Goal: Task Accomplishment & Management: Use online tool/utility

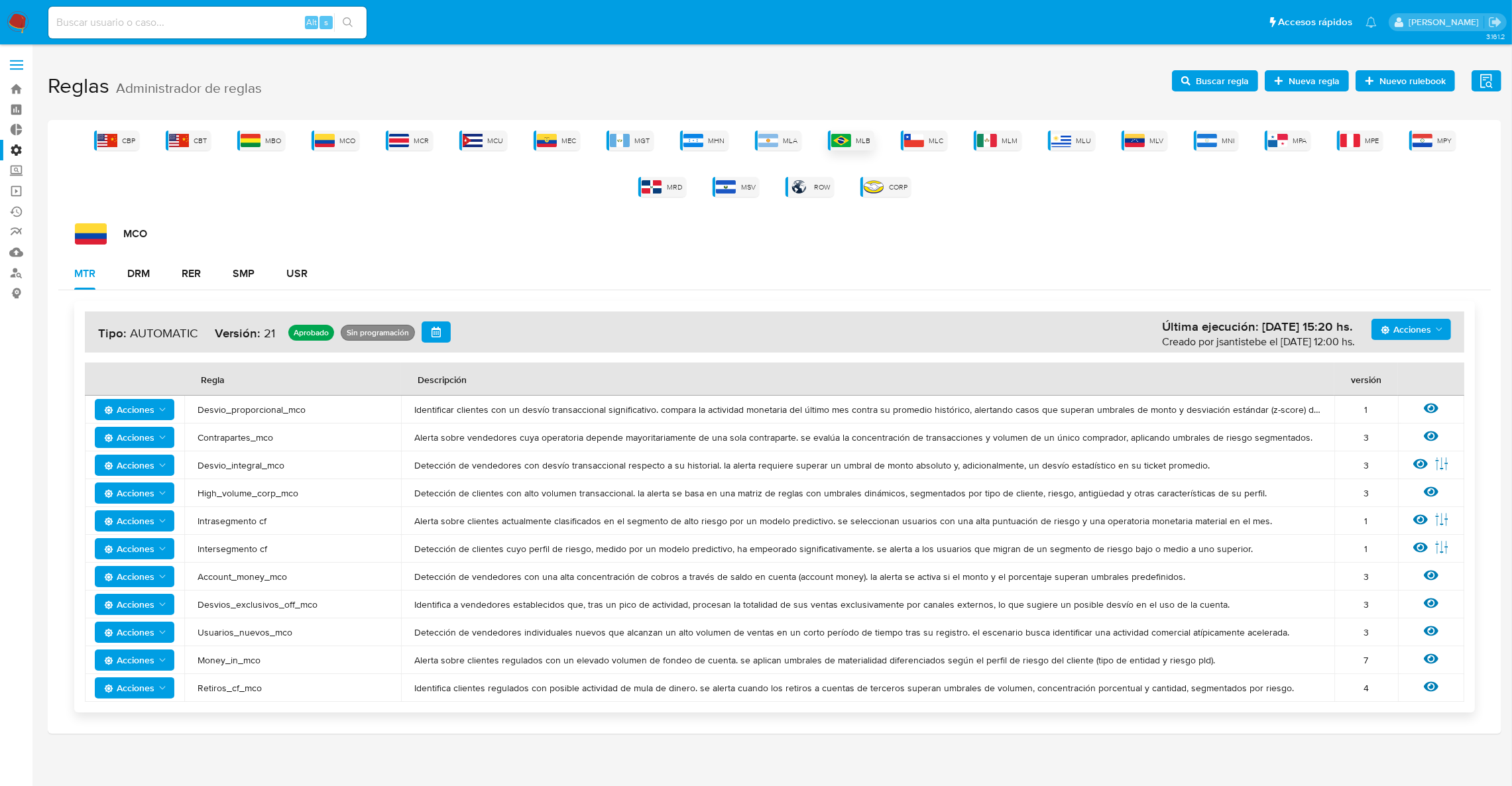
click at [857, 136] on span "MLB" at bounding box center [864, 141] width 15 height 10
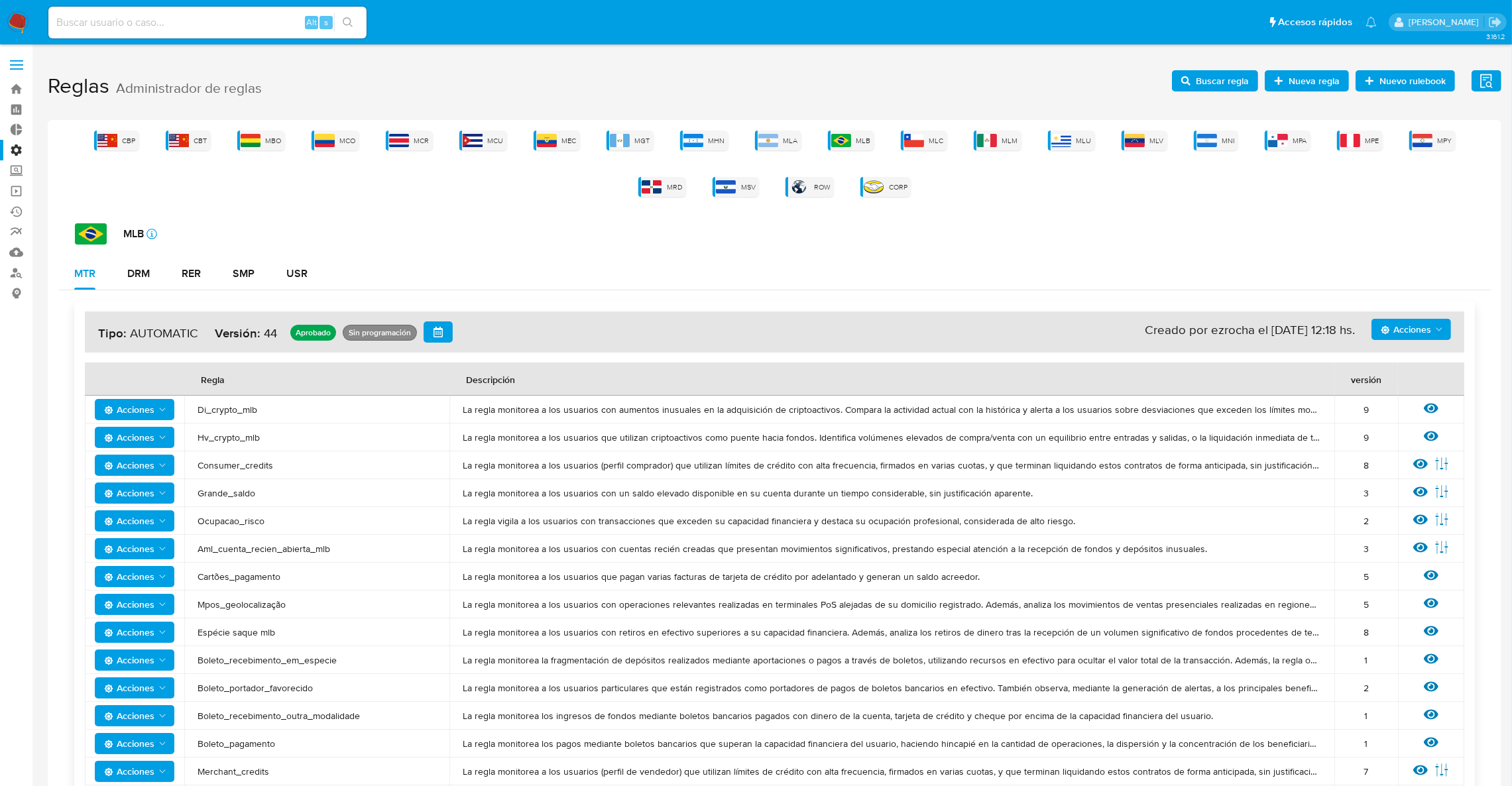
click at [1397, 332] on span "Acciones" at bounding box center [1406, 329] width 51 height 21
click at [1425, 422] on button "Ver registros" at bounding box center [1410, 426] width 119 height 32
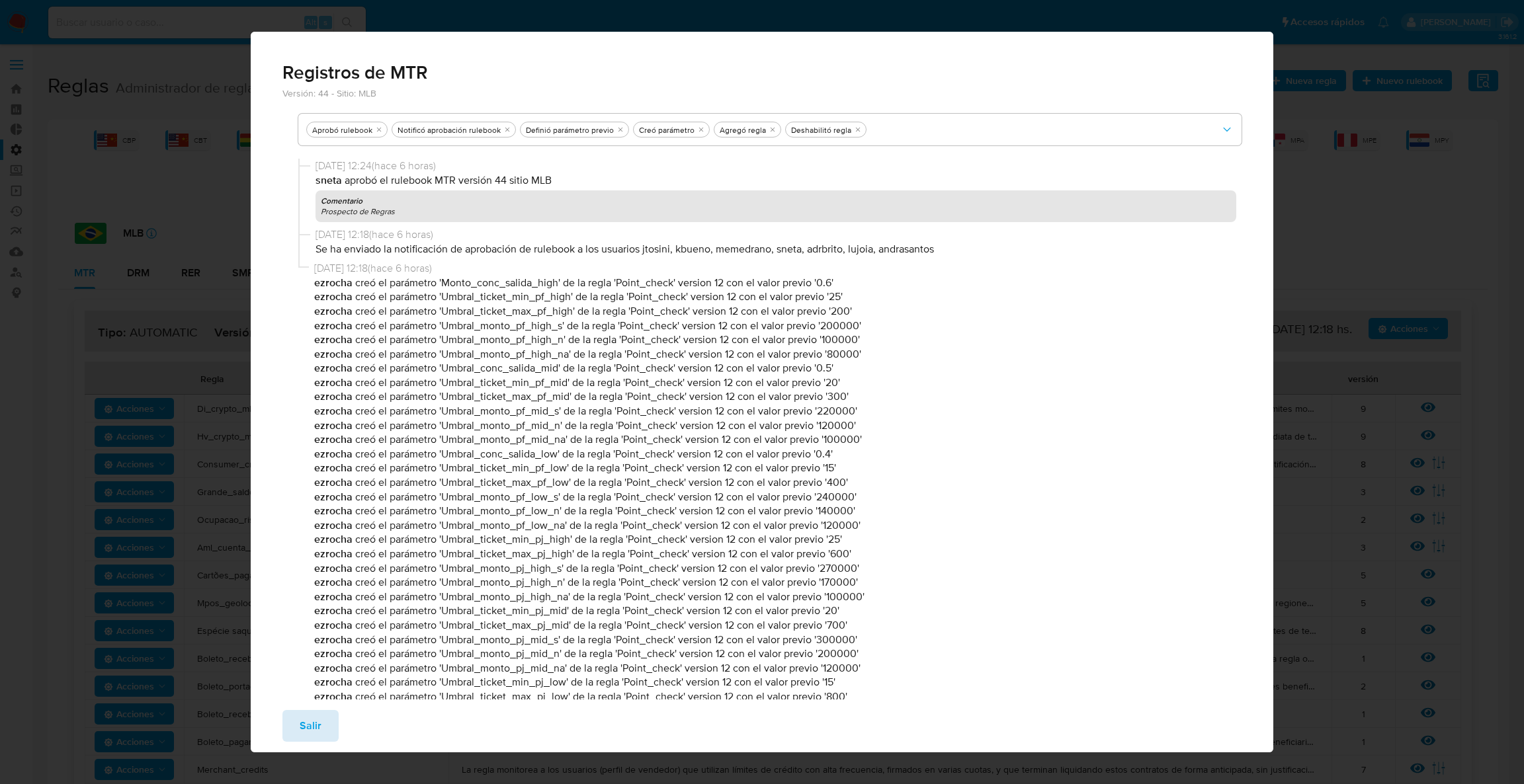
click at [311, 727] on span "Salir" at bounding box center [311, 726] width 22 height 29
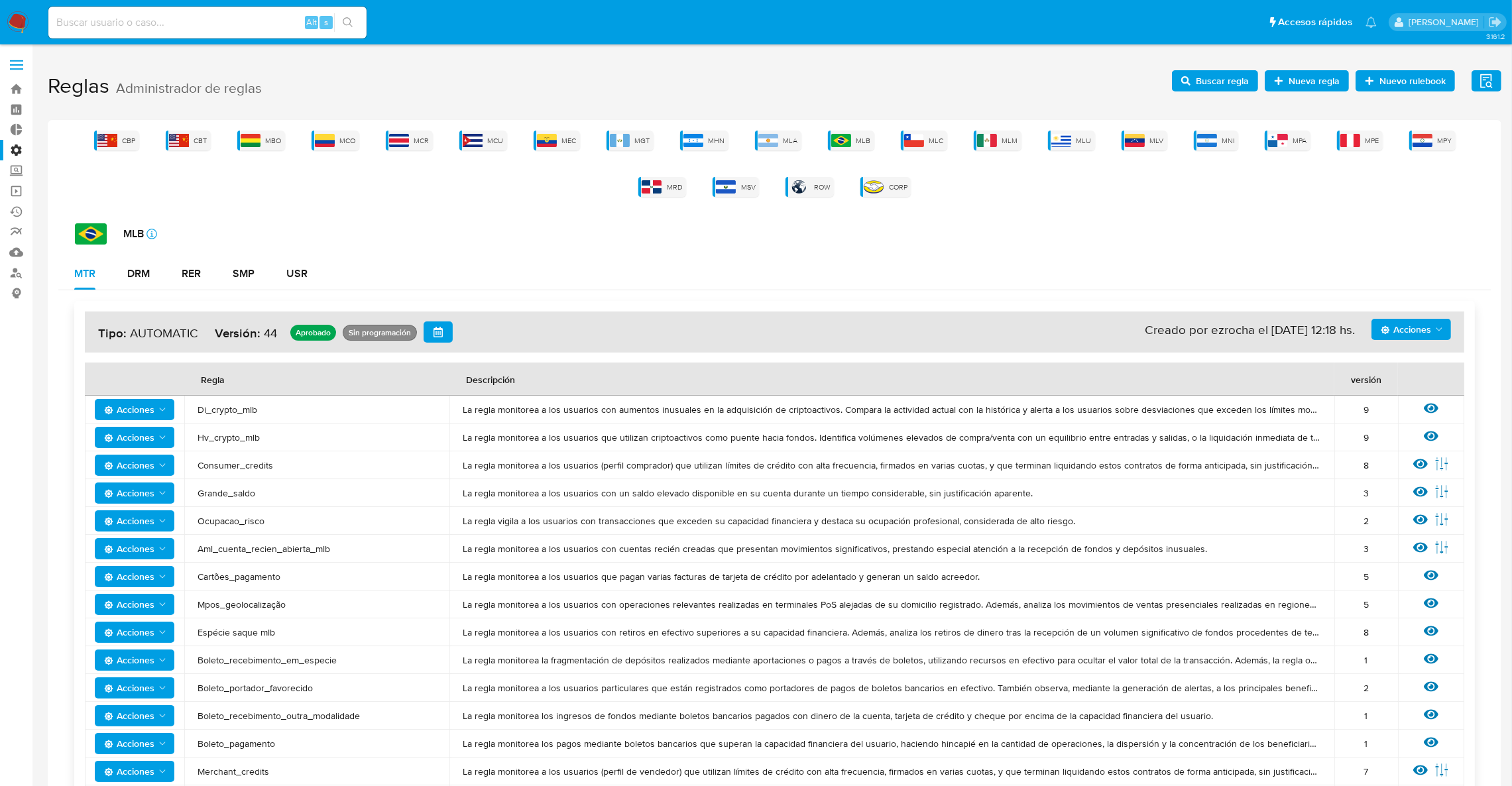
click at [1409, 338] on span "Acciones" at bounding box center [1406, 329] width 51 height 21
click at [1426, 458] on button "Ejecuciones" at bounding box center [1410, 458] width 119 height 32
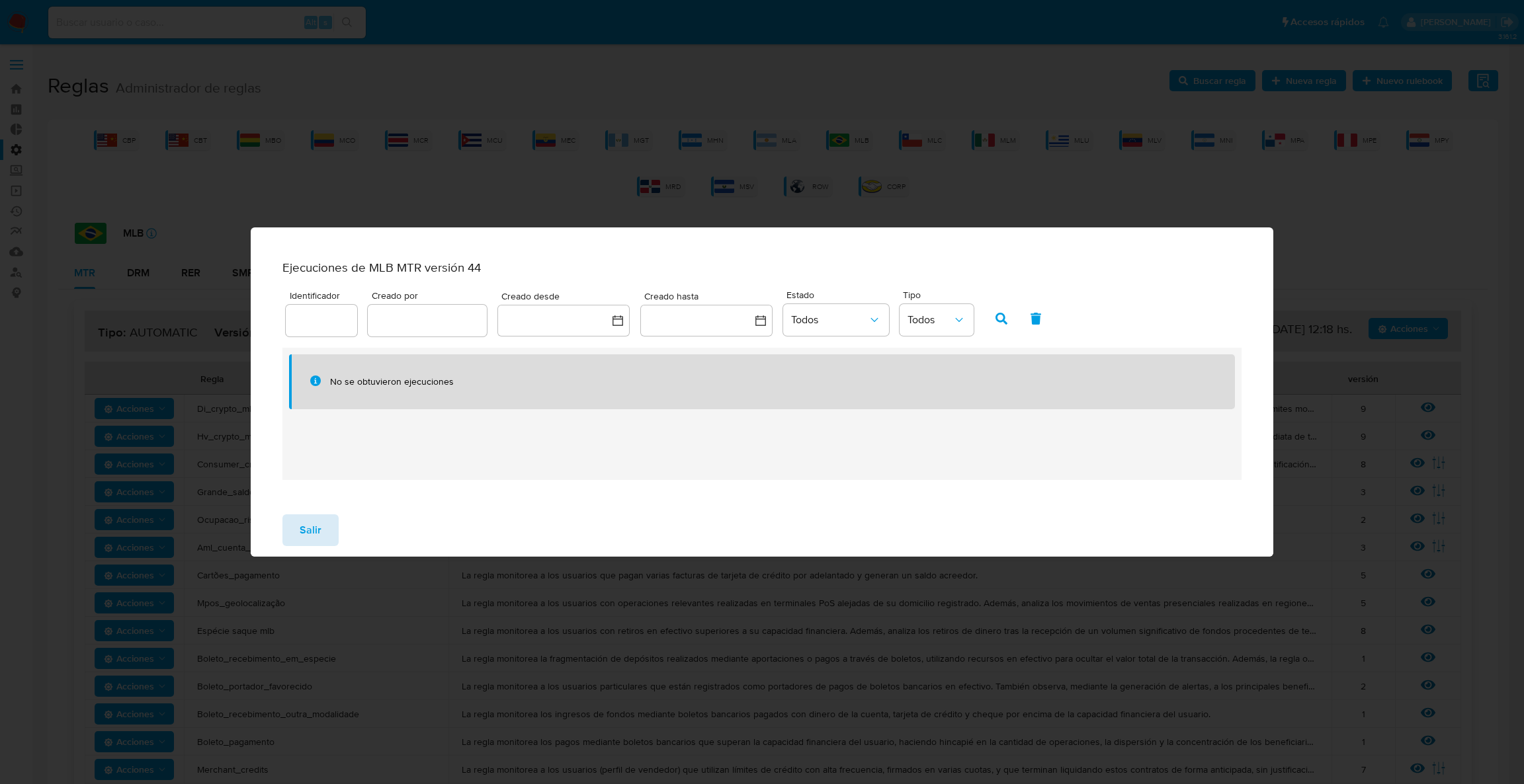
click at [302, 543] on span "Salir" at bounding box center [311, 529] width 22 height 29
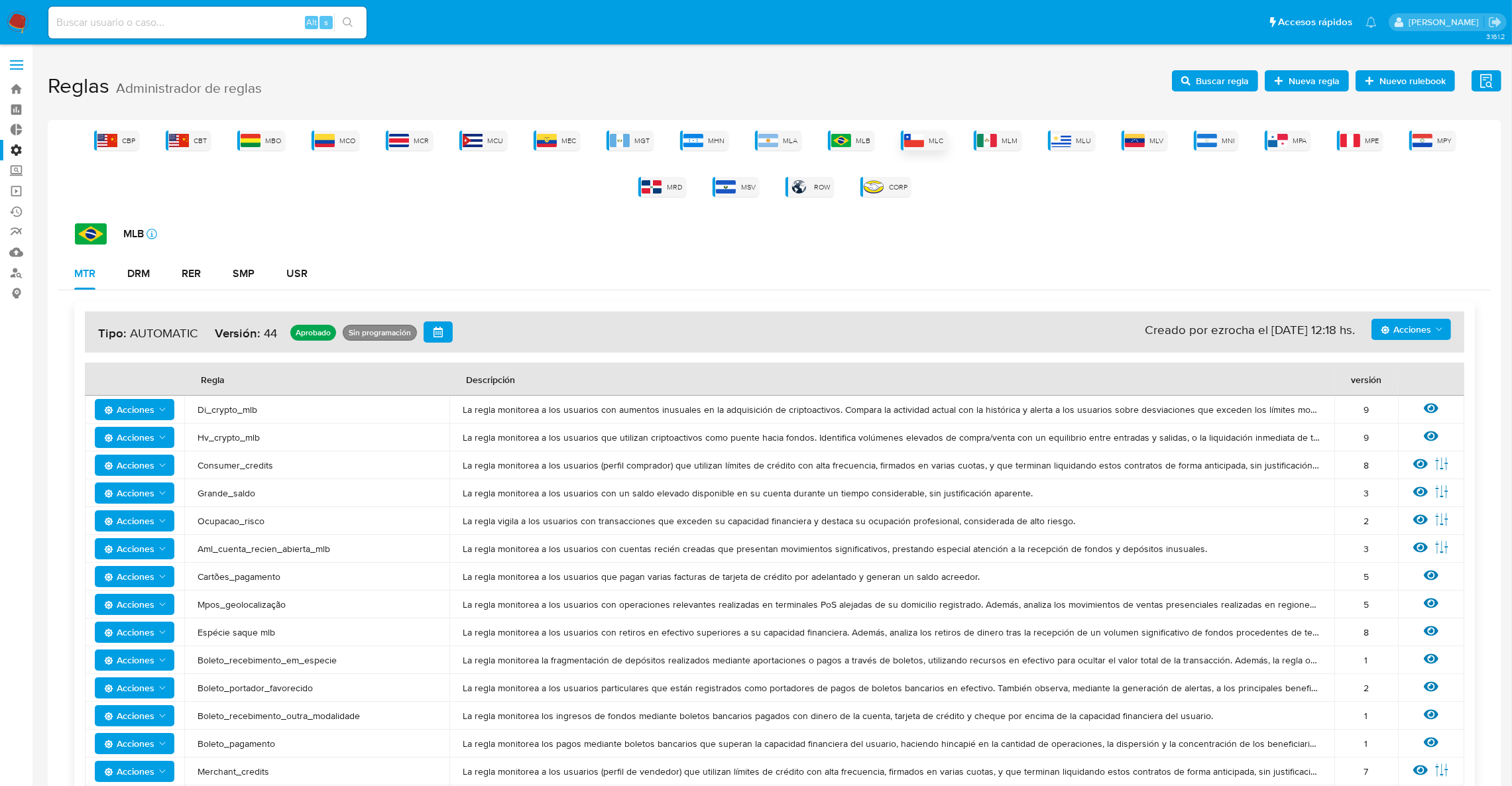
click at [904, 136] on img at bounding box center [914, 140] width 20 height 13
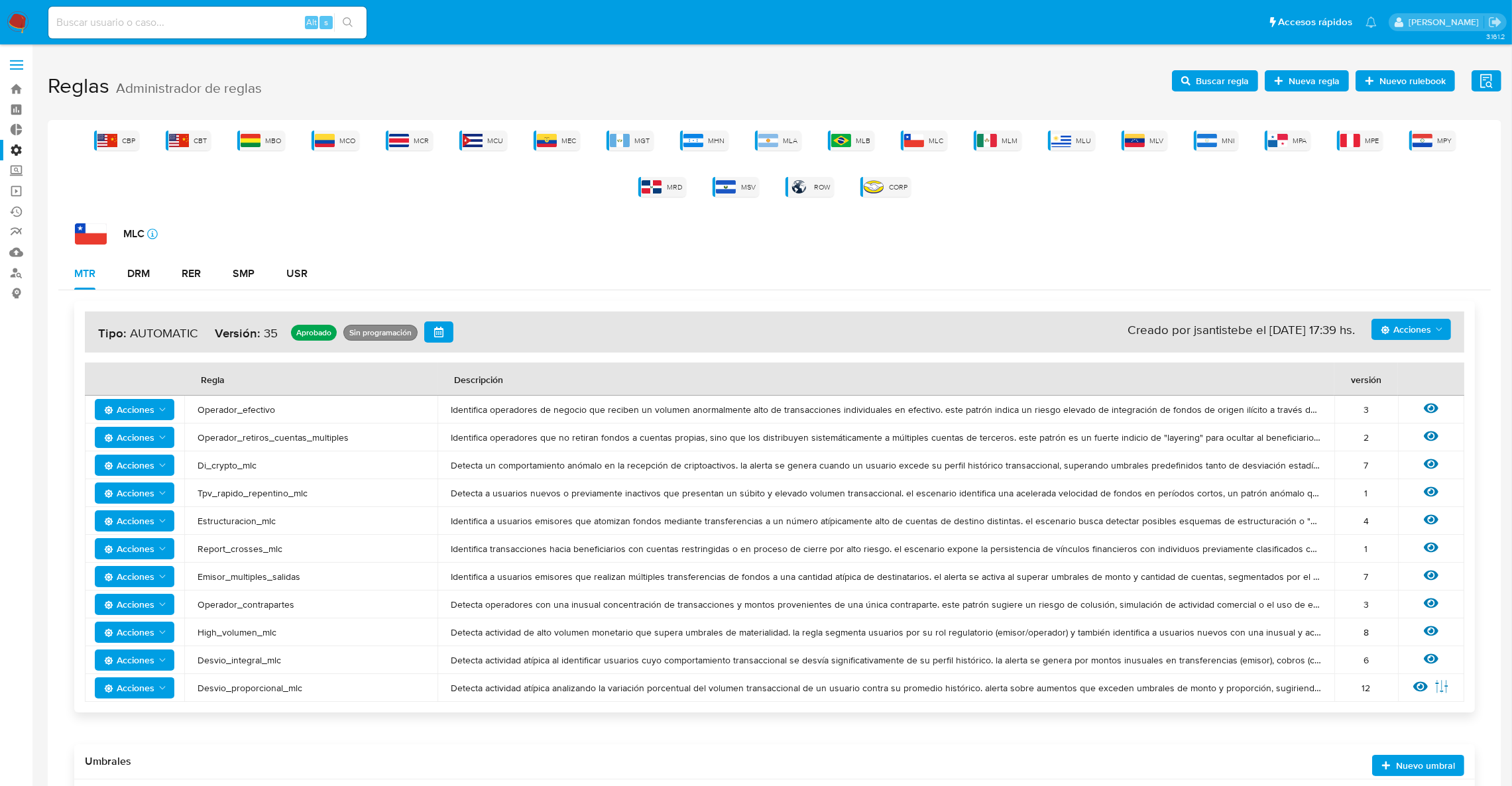
click at [1410, 328] on span "Acciones" at bounding box center [1406, 329] width 51 height 21
click at [1435, 456] on button "Ejecuciones" at bounding box center [1410, 458] width 119 height 32
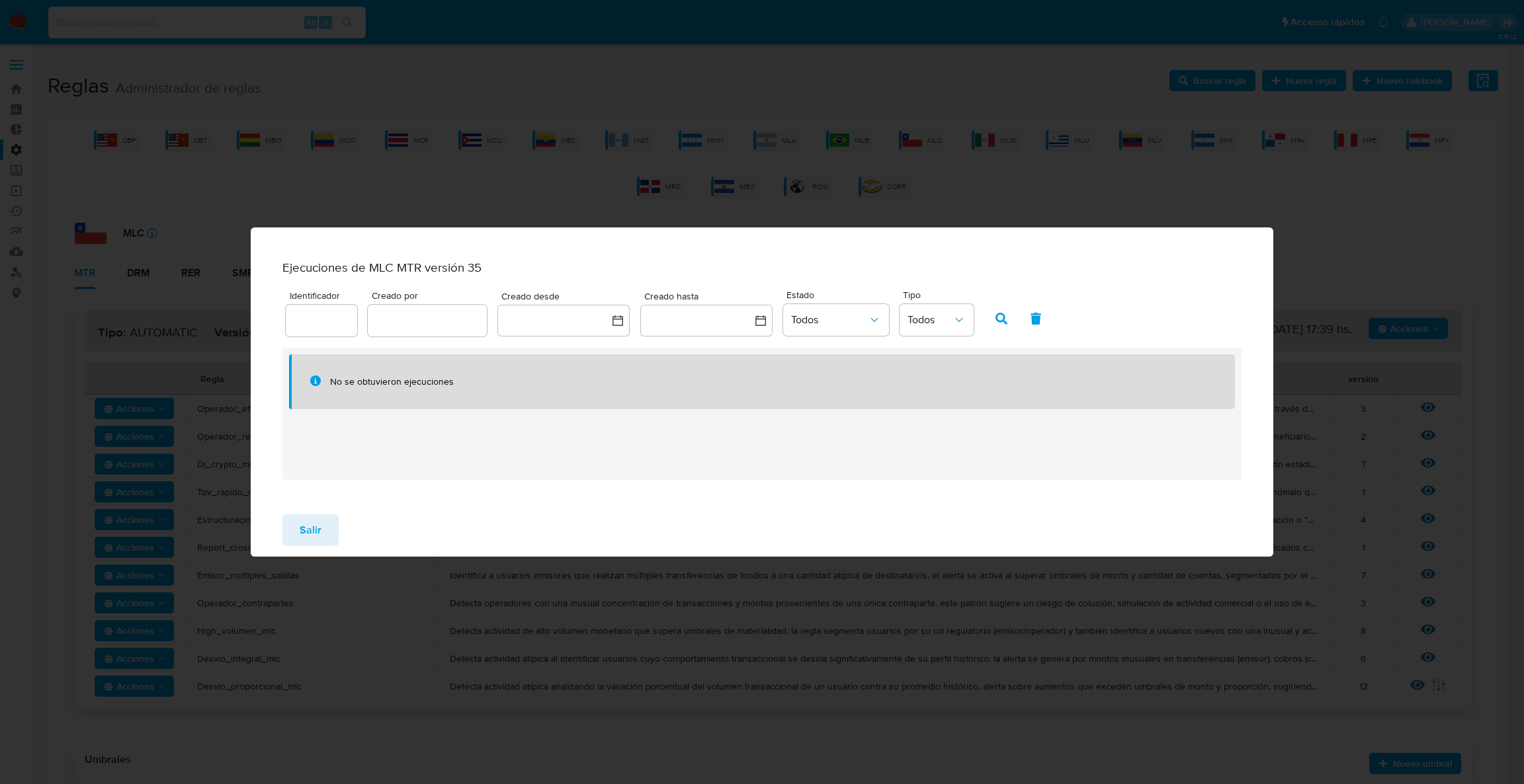
click at [312, 529] on span "Salir" at bounding box center [311, 529] width 22 height 29
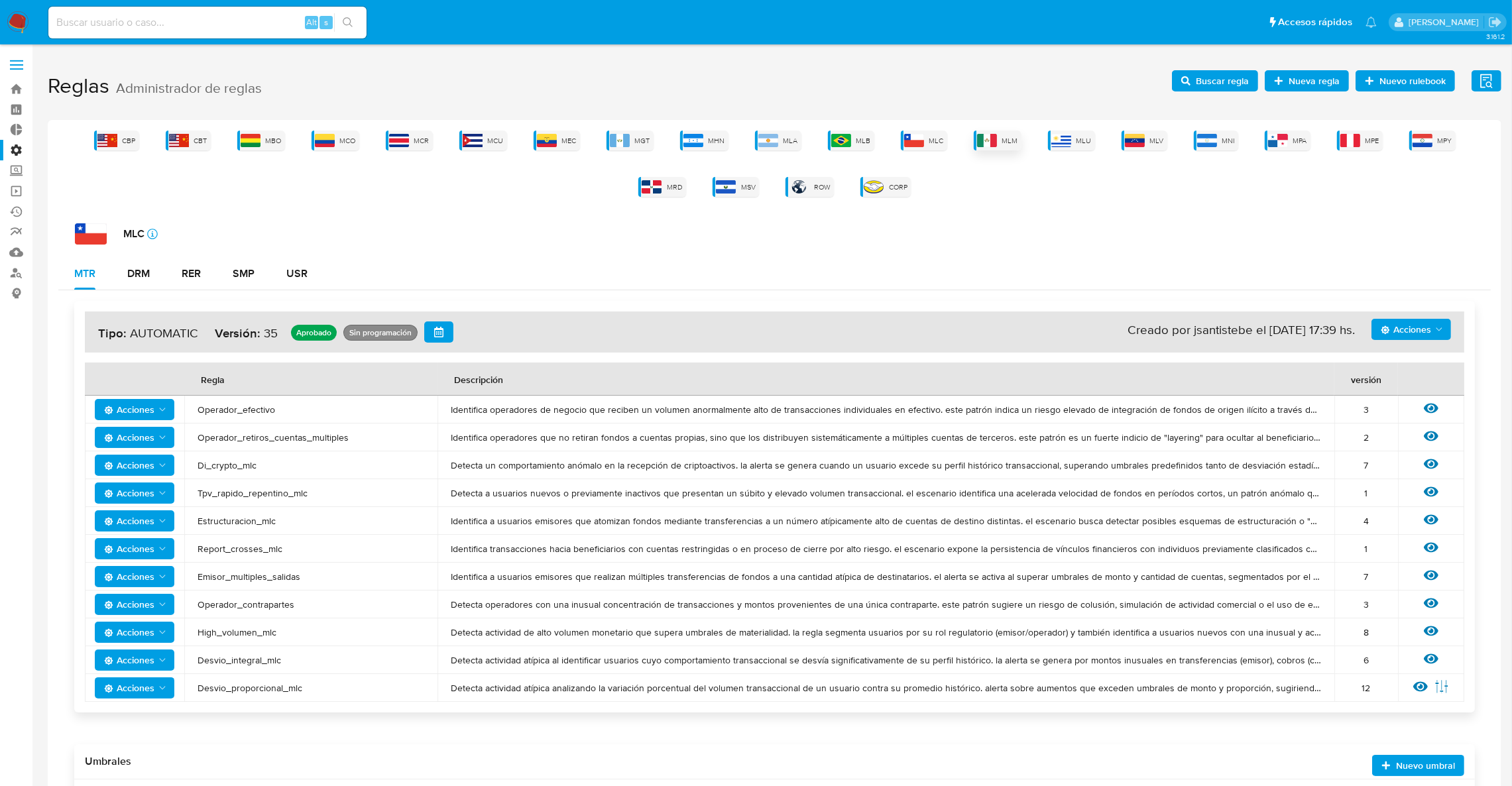
click at [1002, 137] on span "MLM" at bounding box center [1010, 141] width 16 height 10
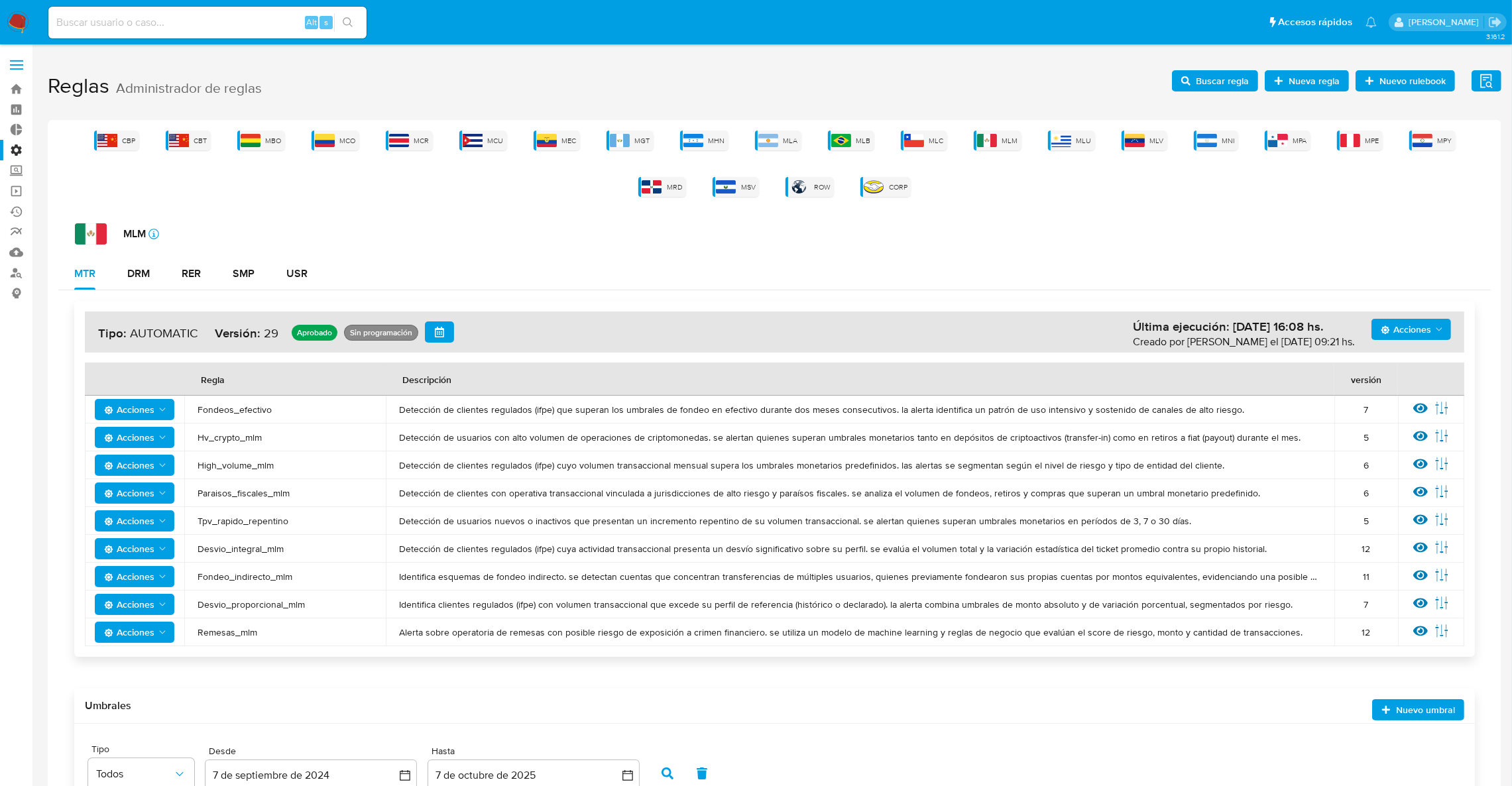
click at [1407, 319] on span "Acciones" at bounding box center [1406, 329] width 51 height 21
click at [1412, 460] on button "Ejecuciones" at bounding box center [1410, 458] width 119 height 32
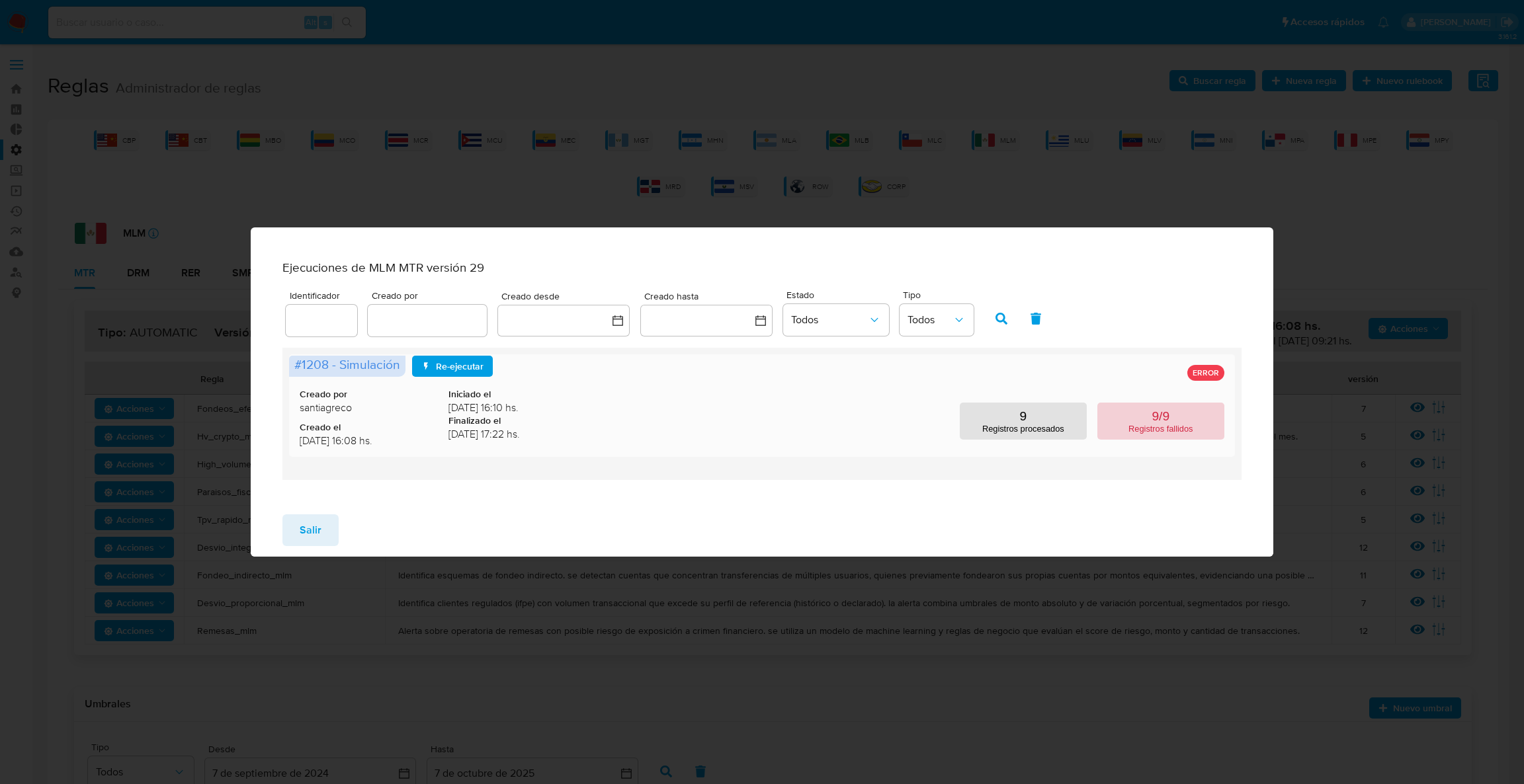
click at [1128, 440] on button "9/9 Registros fallidos" at bounding box center [1161, 421] width 127 height 37
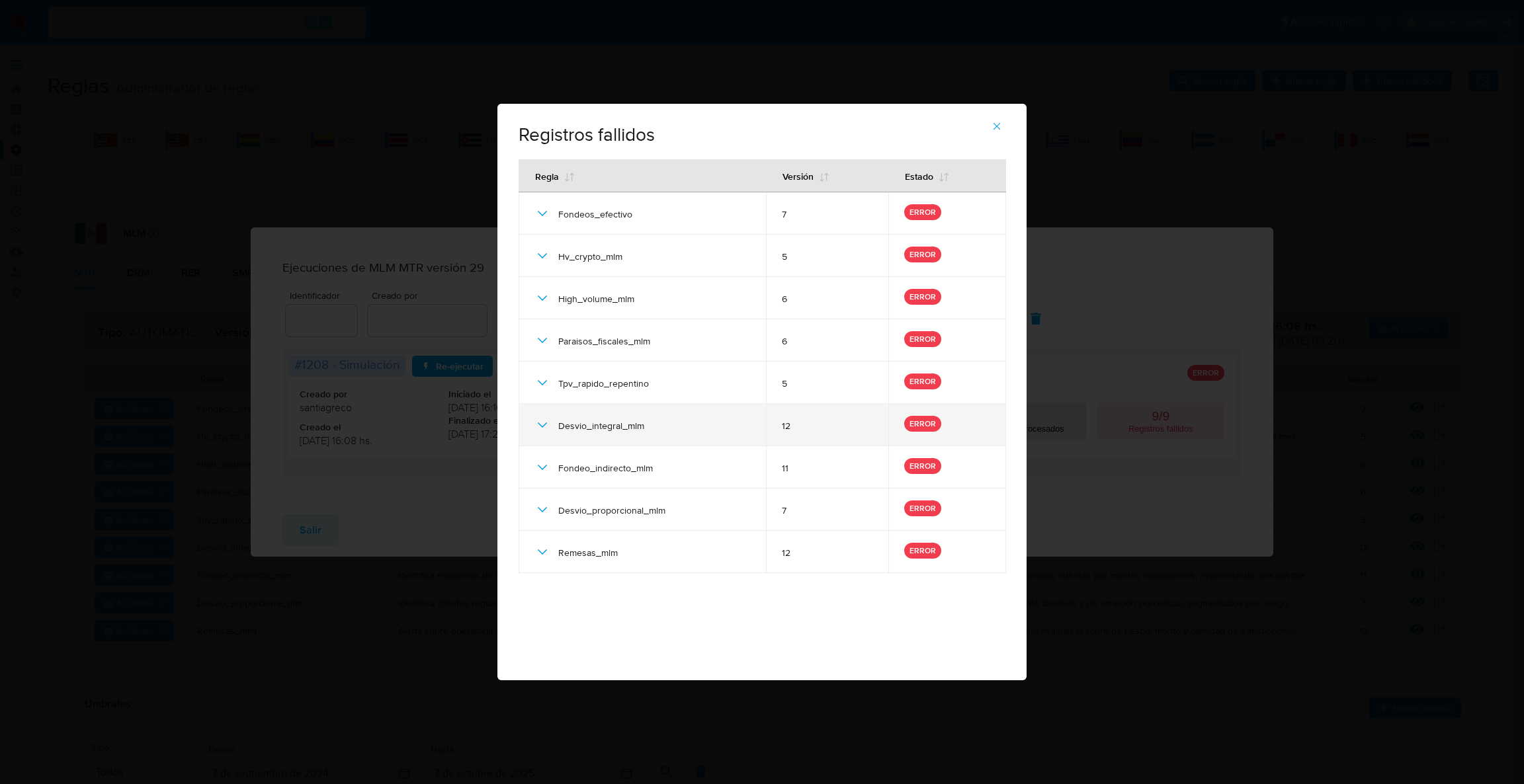
drag, startPoint x: 700, startPoint y: 400, endPoint x: 644, endPoint y: 404, distance: 56.1
click at [700, 400] on div "Tpv_rapido_repentino" at bounding box center [642, 383] width 216 height 43
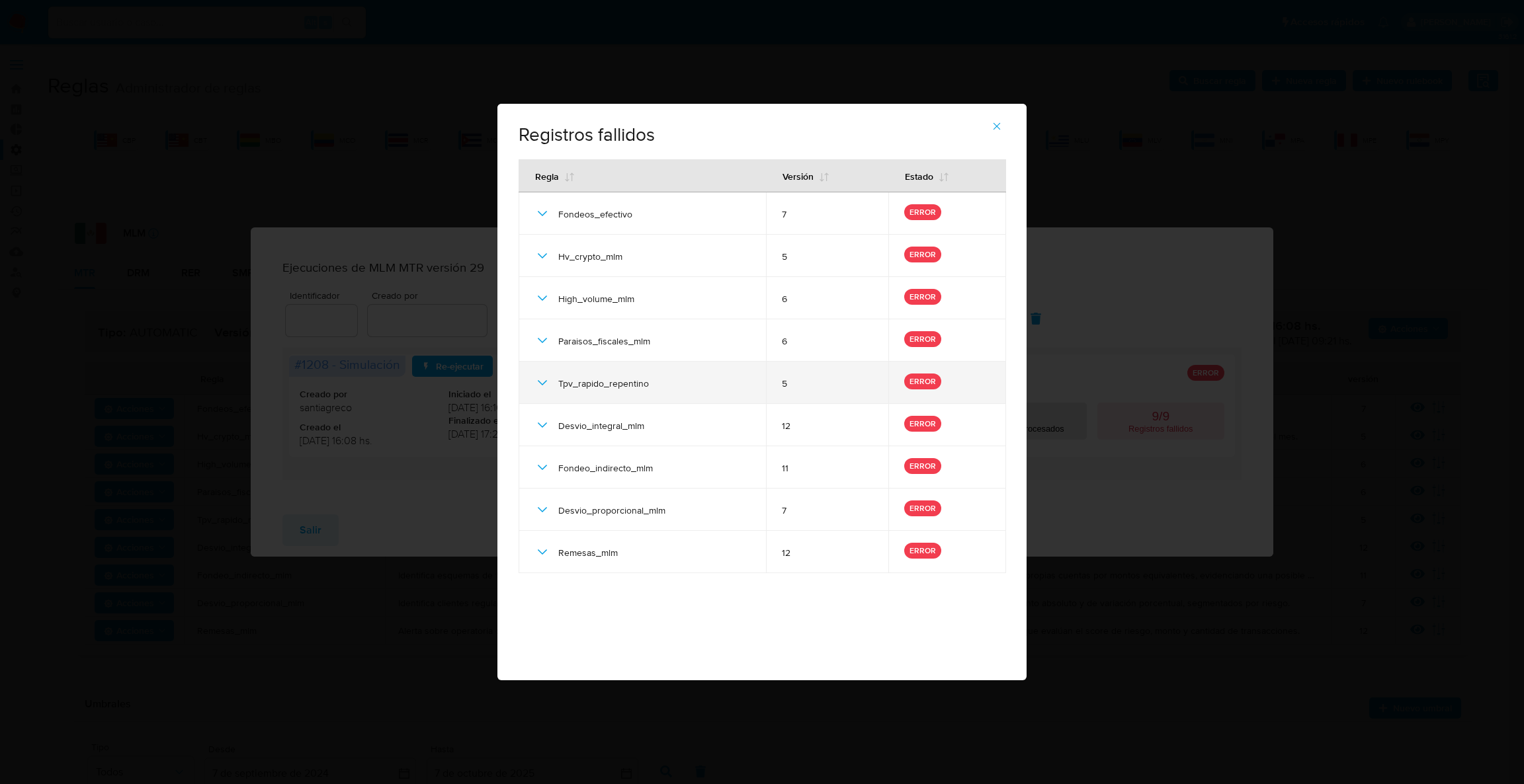
drag, startPoint x: 616, startPoint y: 393, endPoint x: 592, endPoint y: 397, distance: 24.3
click at [613, 393] on div "Tpv_rapido_repentino" at bounding box center [642, 383] width 216 height 43
click at [535, 383] on icon at bounding box center [542, 383] width 16 height 16
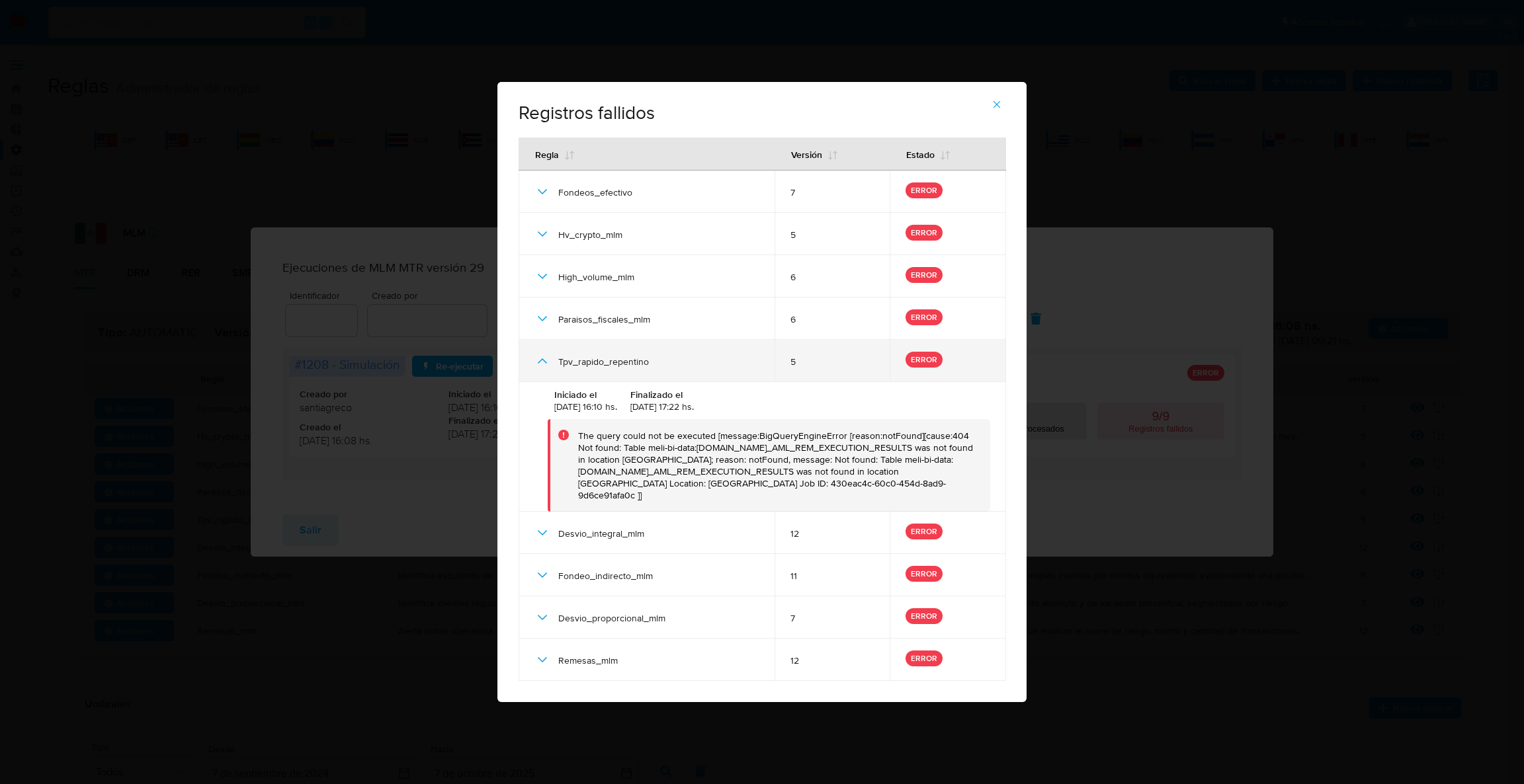
click at [535, 382] on div "Tpv_rapido_repentino" at bounding box center [646, 361] width 224 height 43
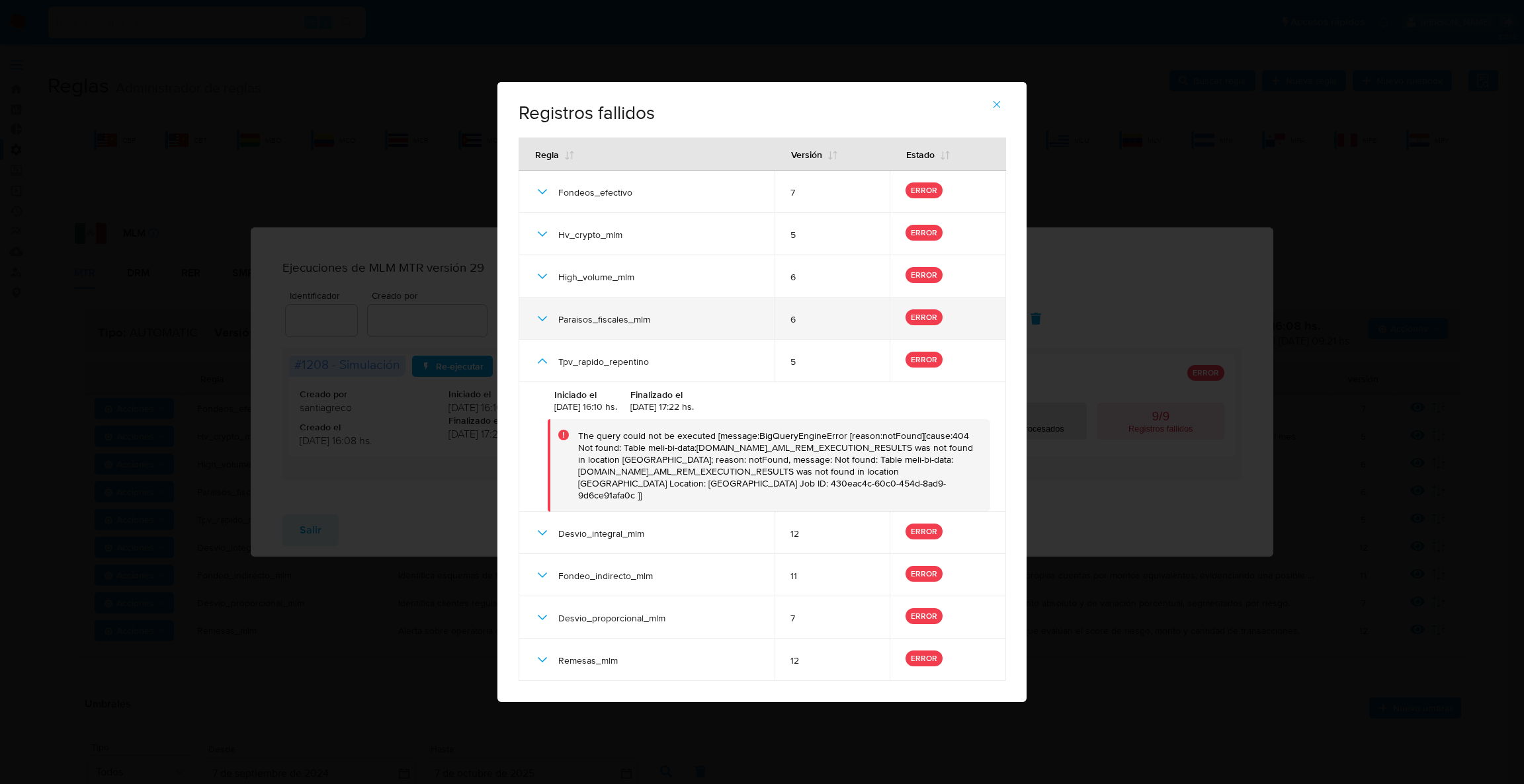
click at [541, 321] on icon at bounding box center [542, 318] width 16 height 16
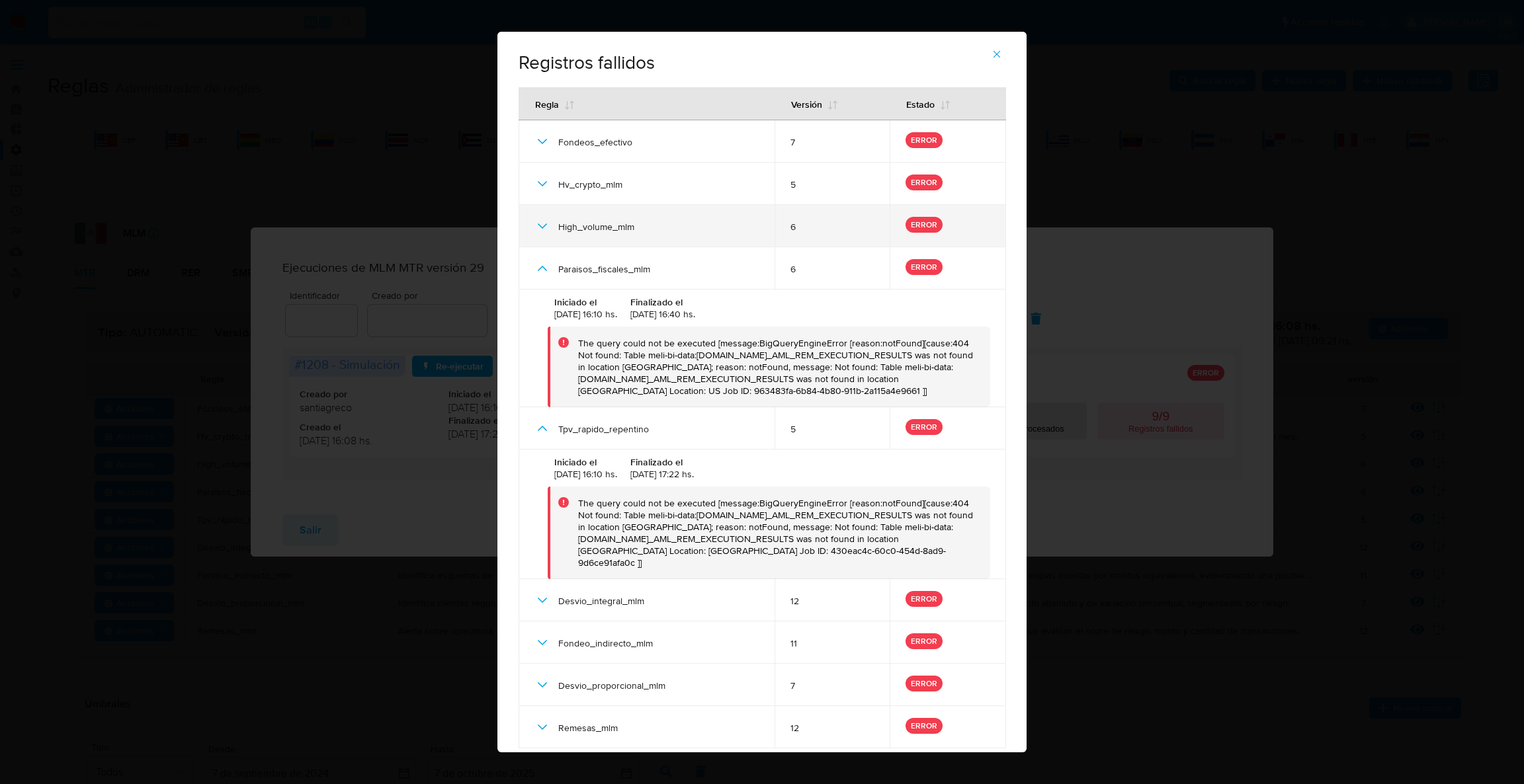
click at [540, 226] on icon at bounding box center [543, 226] width 9 height 5
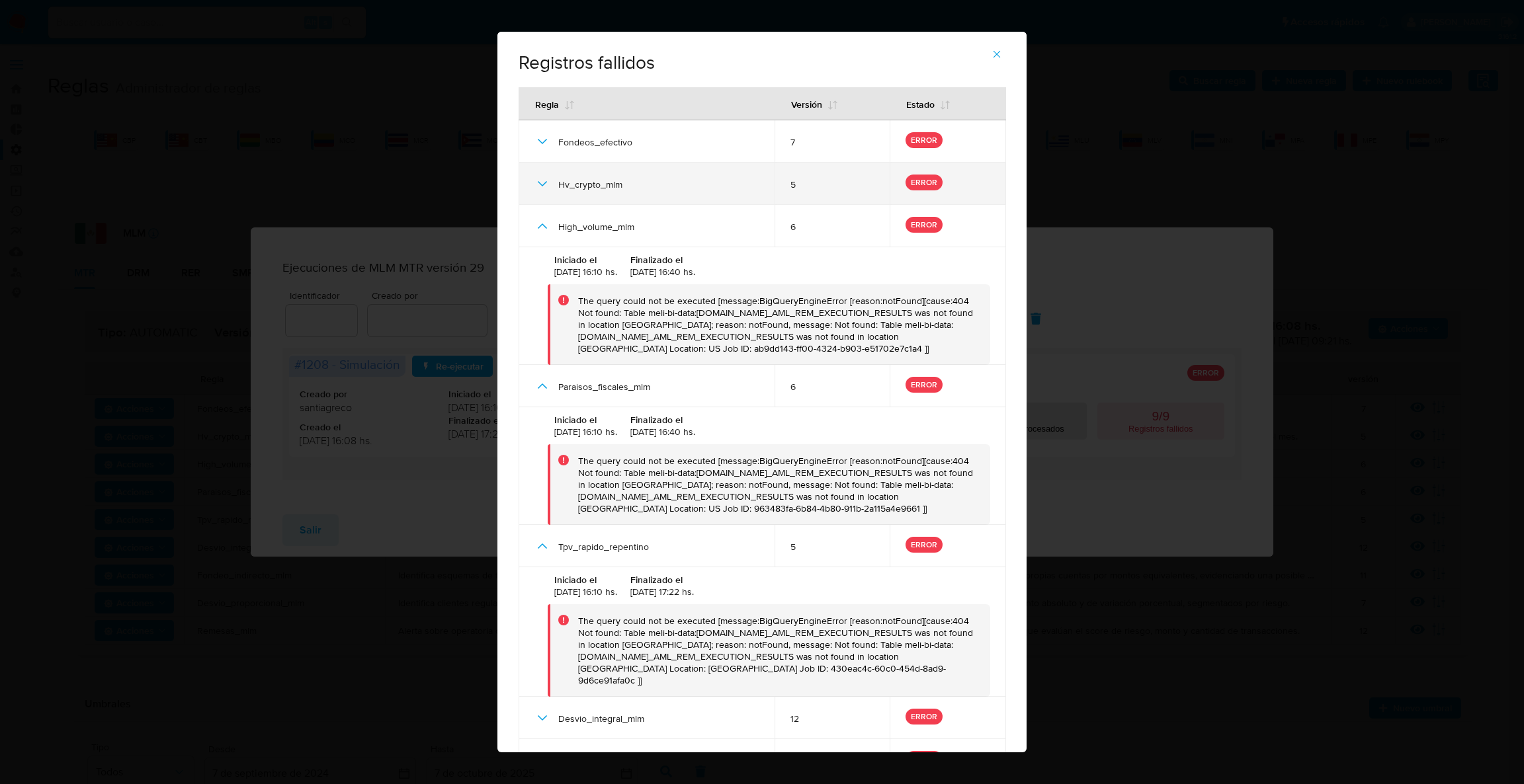
click at [544, 179] on icon at bounding box center [542, 184] width 16 height 16
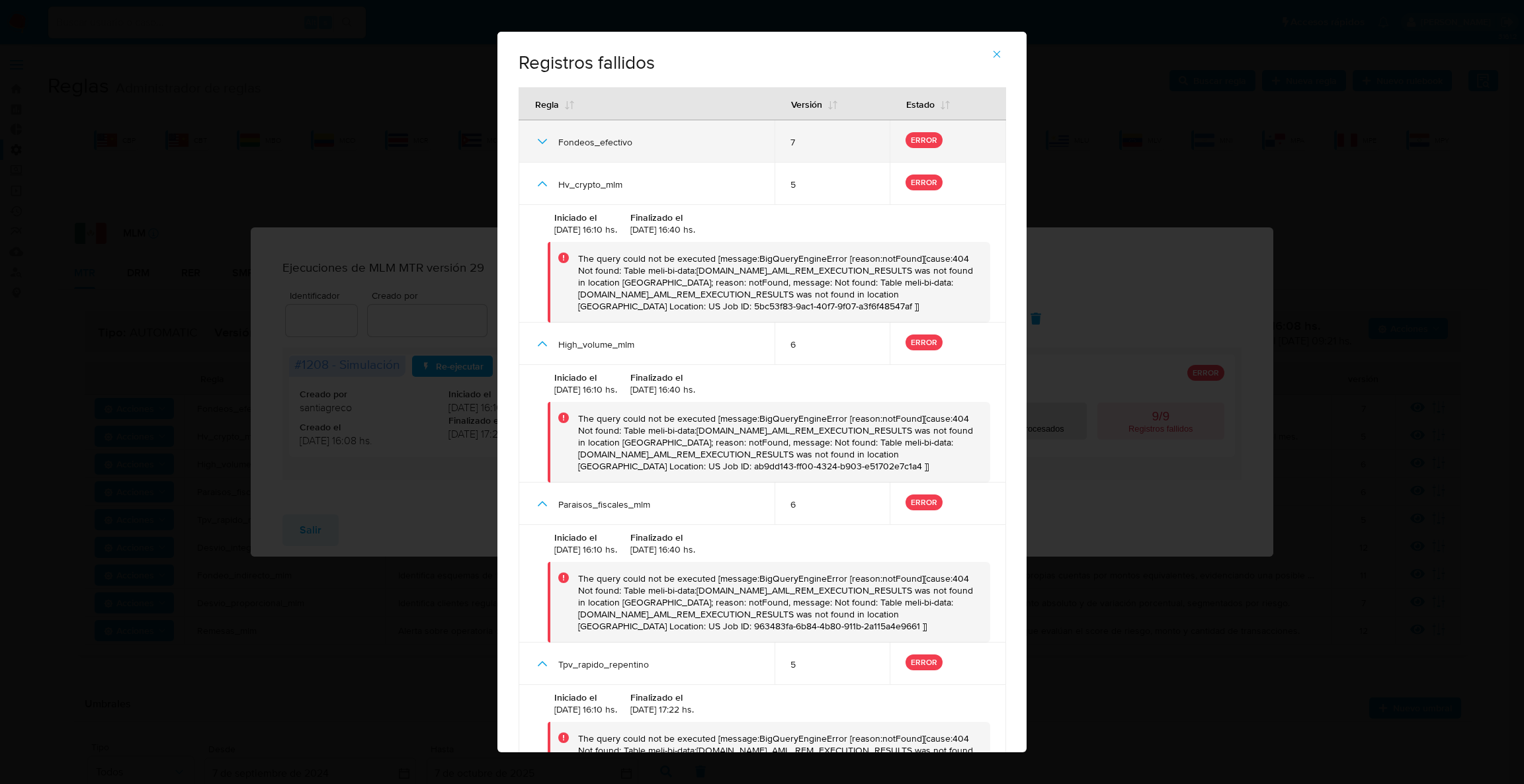
click at [544, 144] on icon at bounding box center [542, 141] width 16 height 16
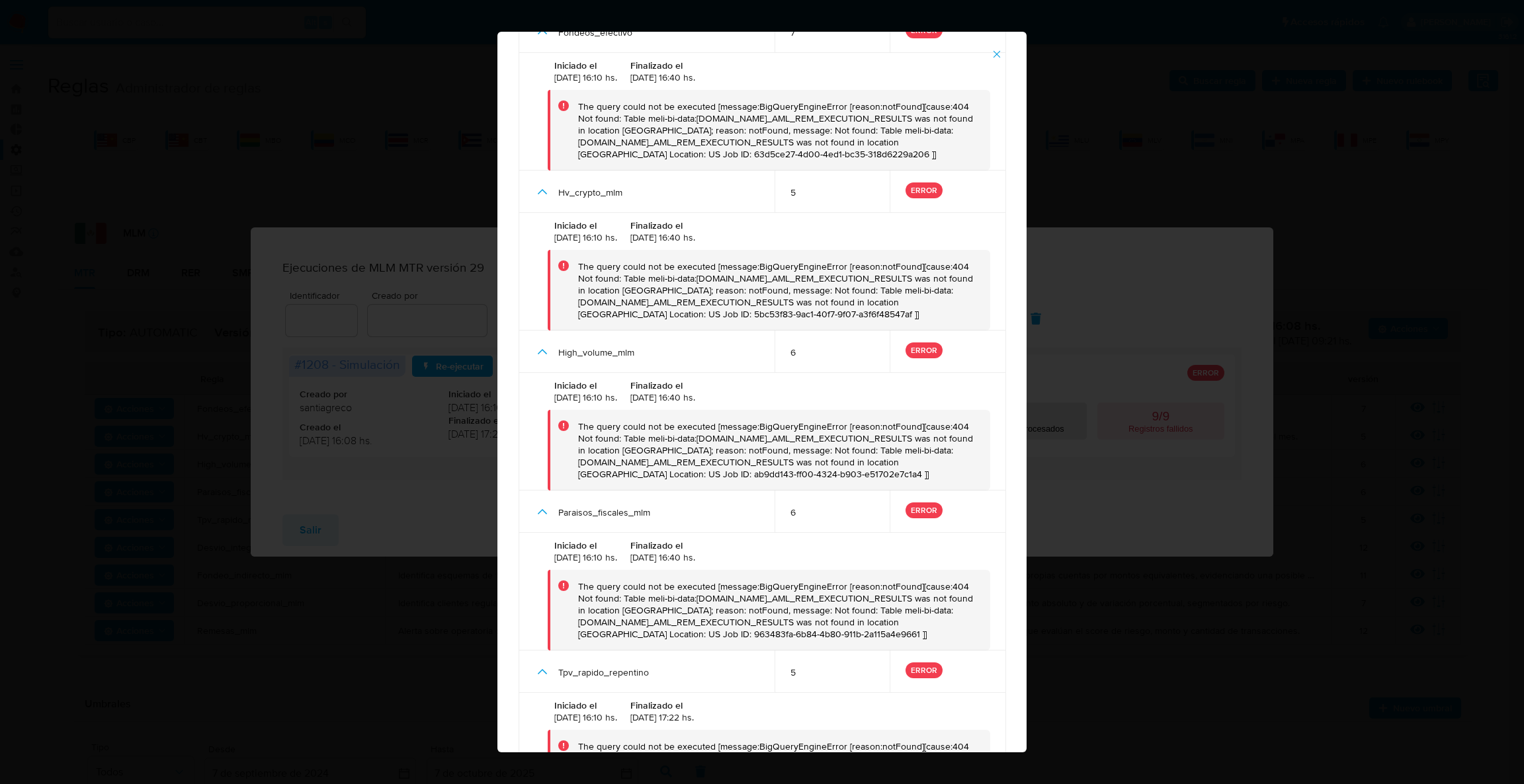
scroll to position [346, 0]
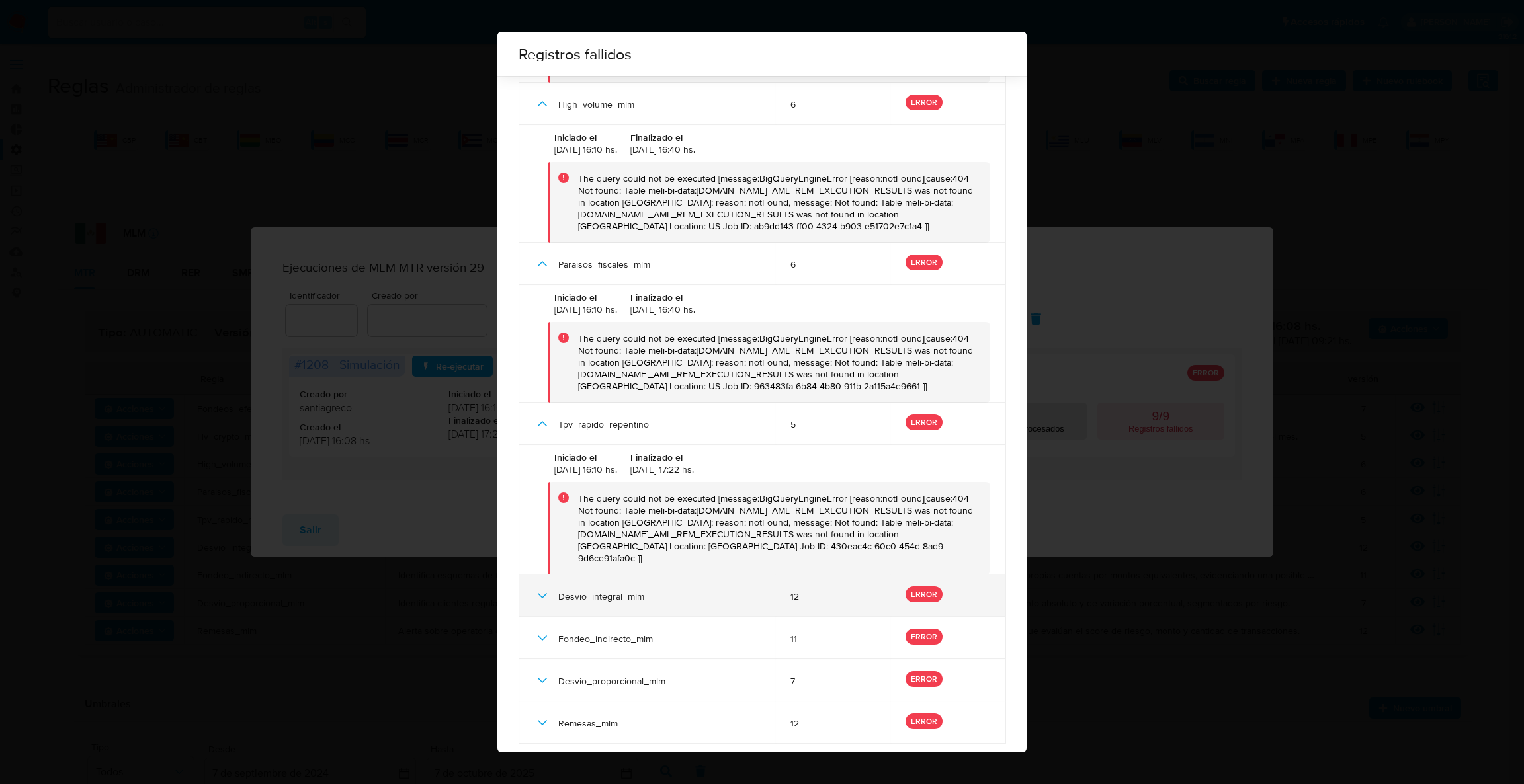
drag, startPoint x: 542, startPoint y: 592, endPoint x: 541, endPoint y: 577, distance: 15.0
click at [540, 582] on div "Desvio_integral_mlm" at bounding box center [646, 595] width 224 height 43
click at [543, 588] on icon at bounding box center [542, 595] width 16 height 16
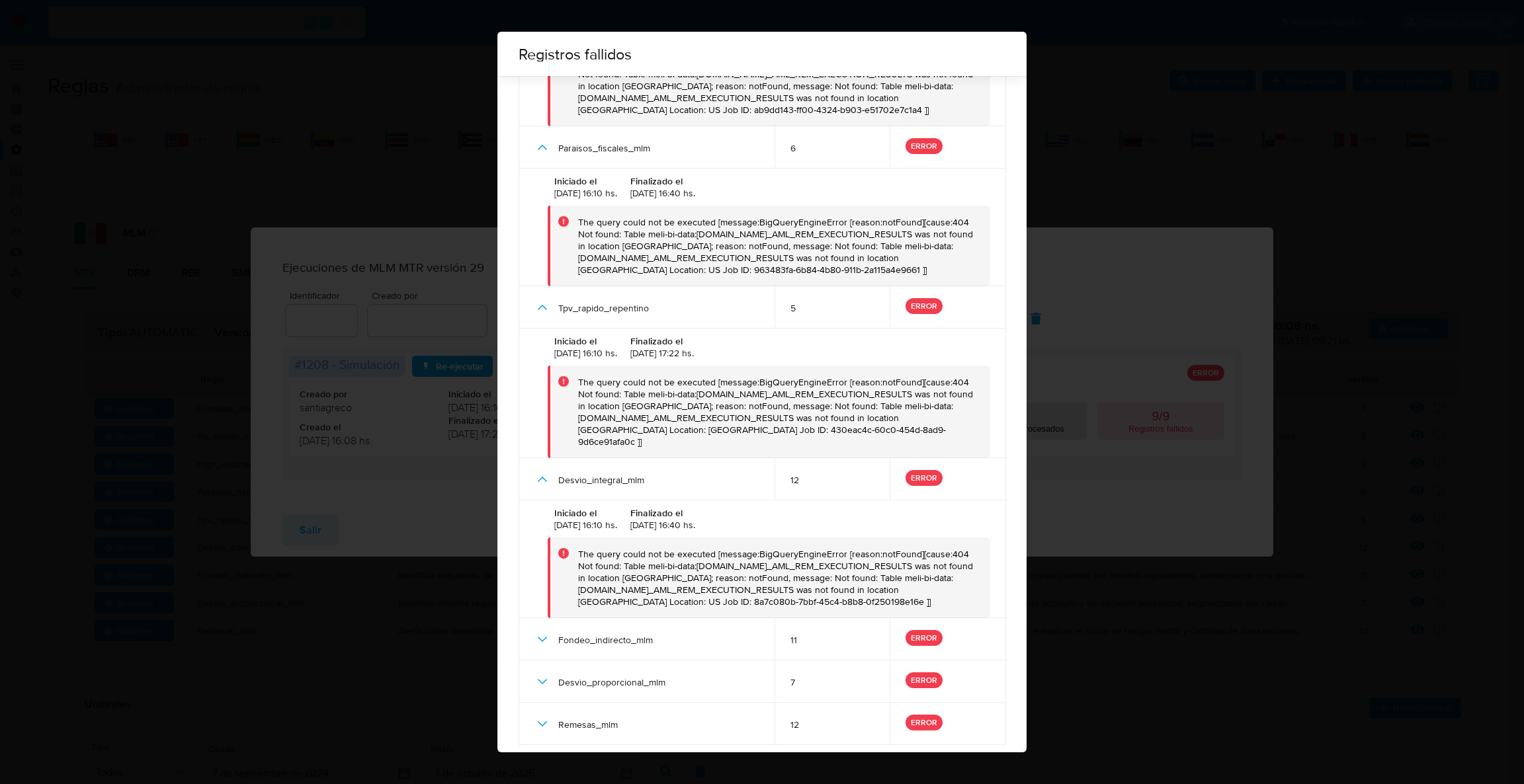
scroll to position [463, 0]
click at [545, 618] on div "Fondeo_indirecto_mlm" at bounding box center [646, 639] width 224 height 43
drag, startPoint x: 544, startPoint y: 621, endPoint x: 536, endPoint y: 631, distance: 12.8
click at [541, 631] on icon at bounding box center [542, 639] width 16 height 16
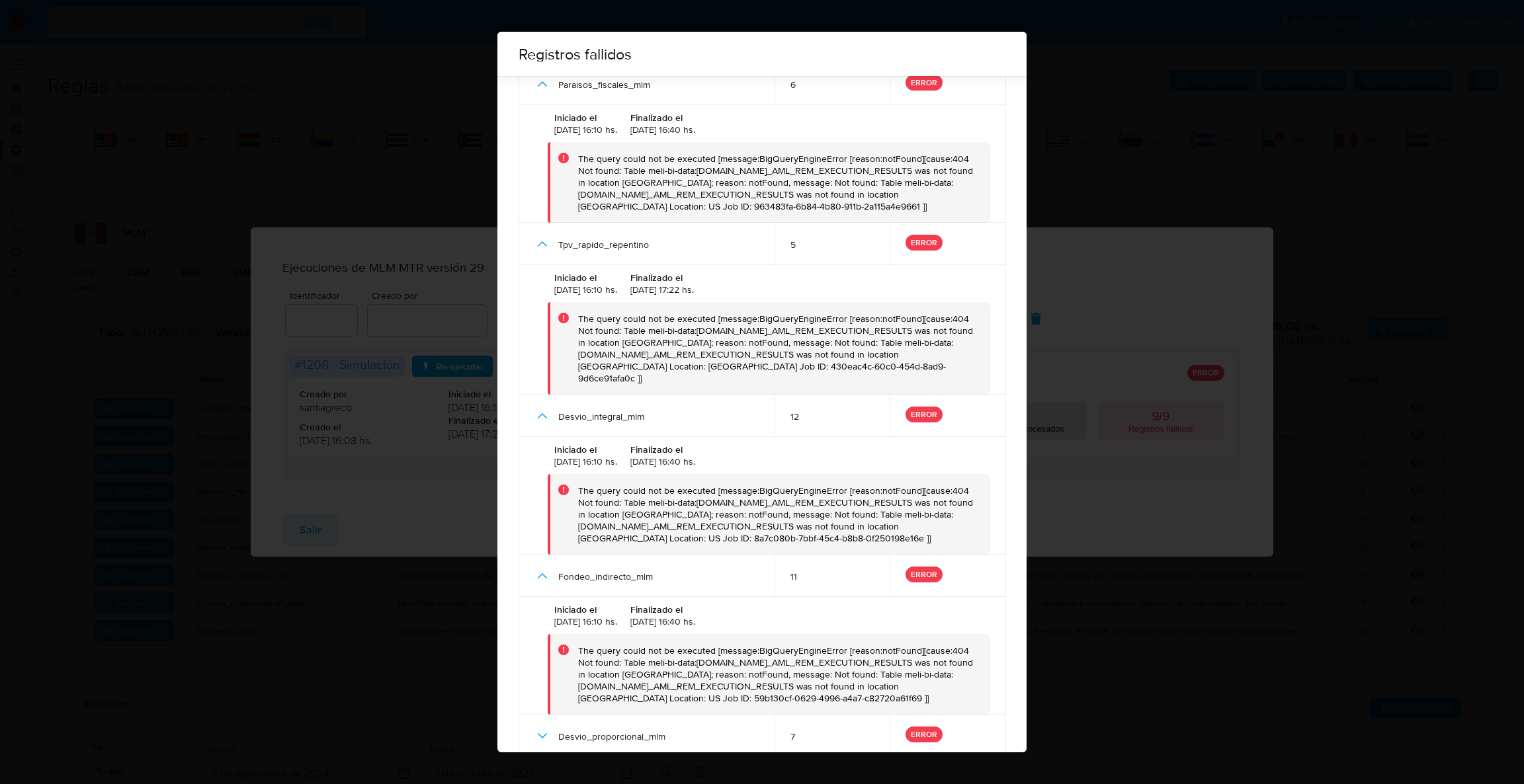
scroll to position [582, 0]
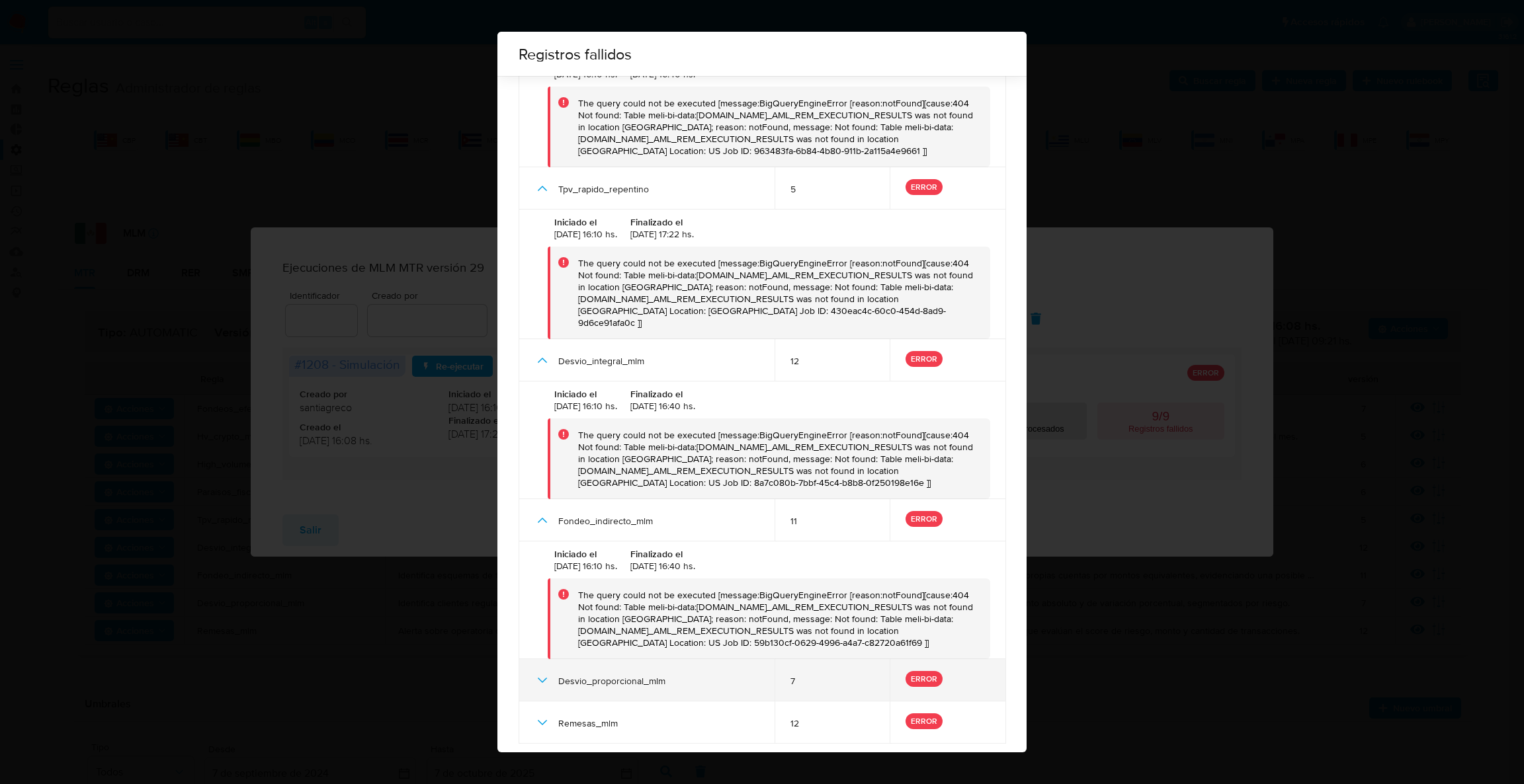
click at [538, 672] on icon at bounding box center [542, 680] width 16 height 16
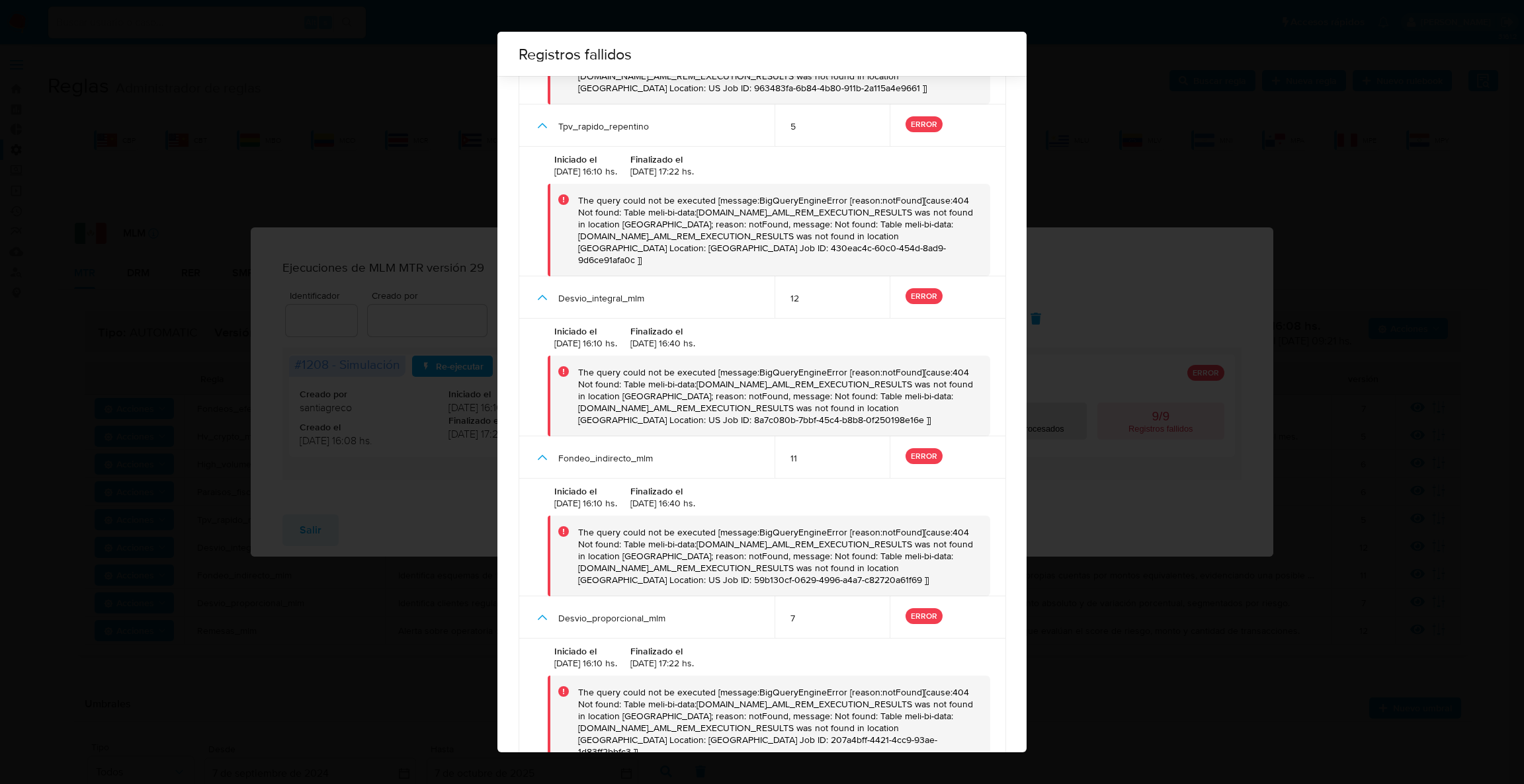
scroll to position [699, 0]
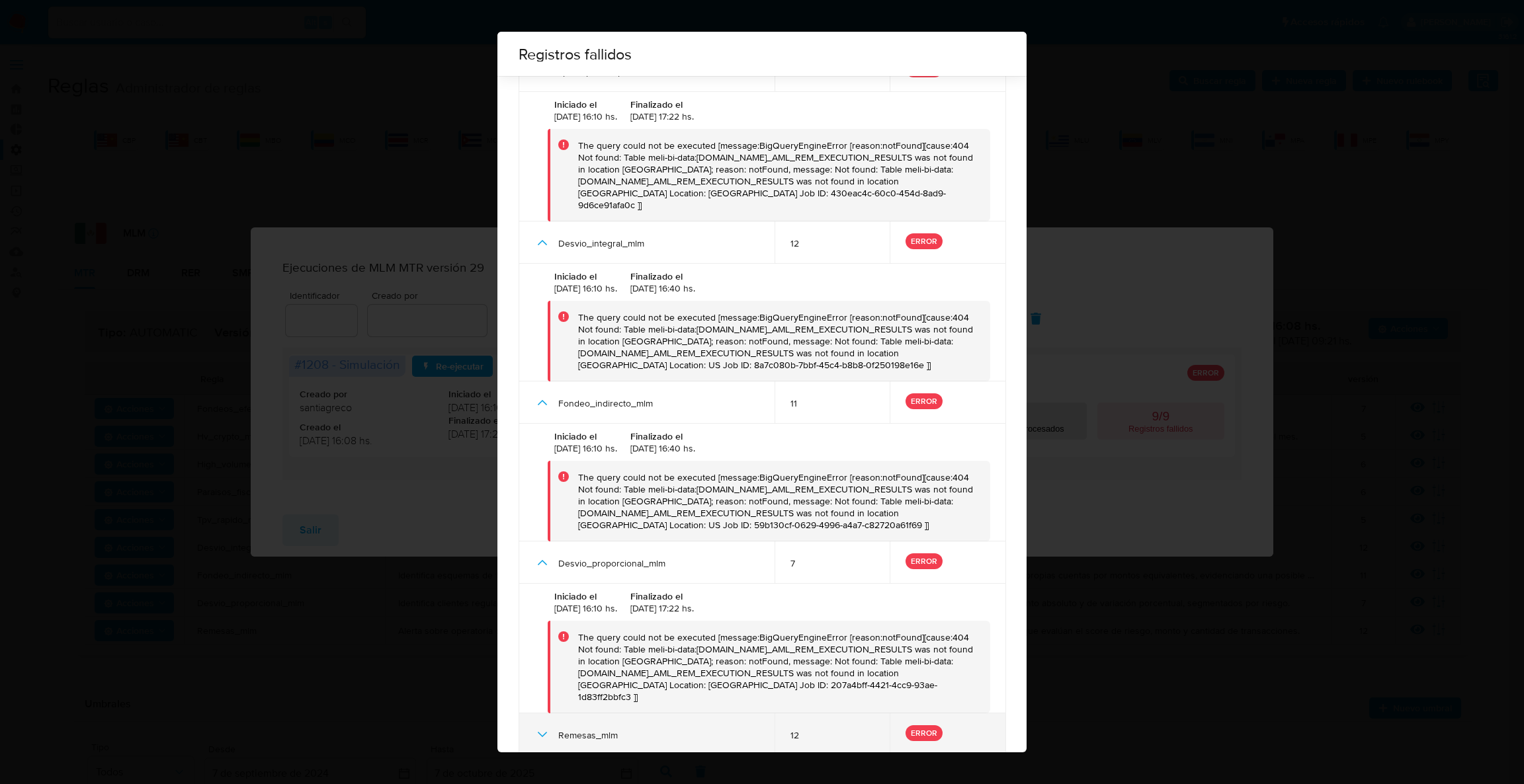
click at [544, 727] on icon at bounding box center [542, 734] width 16 height 16
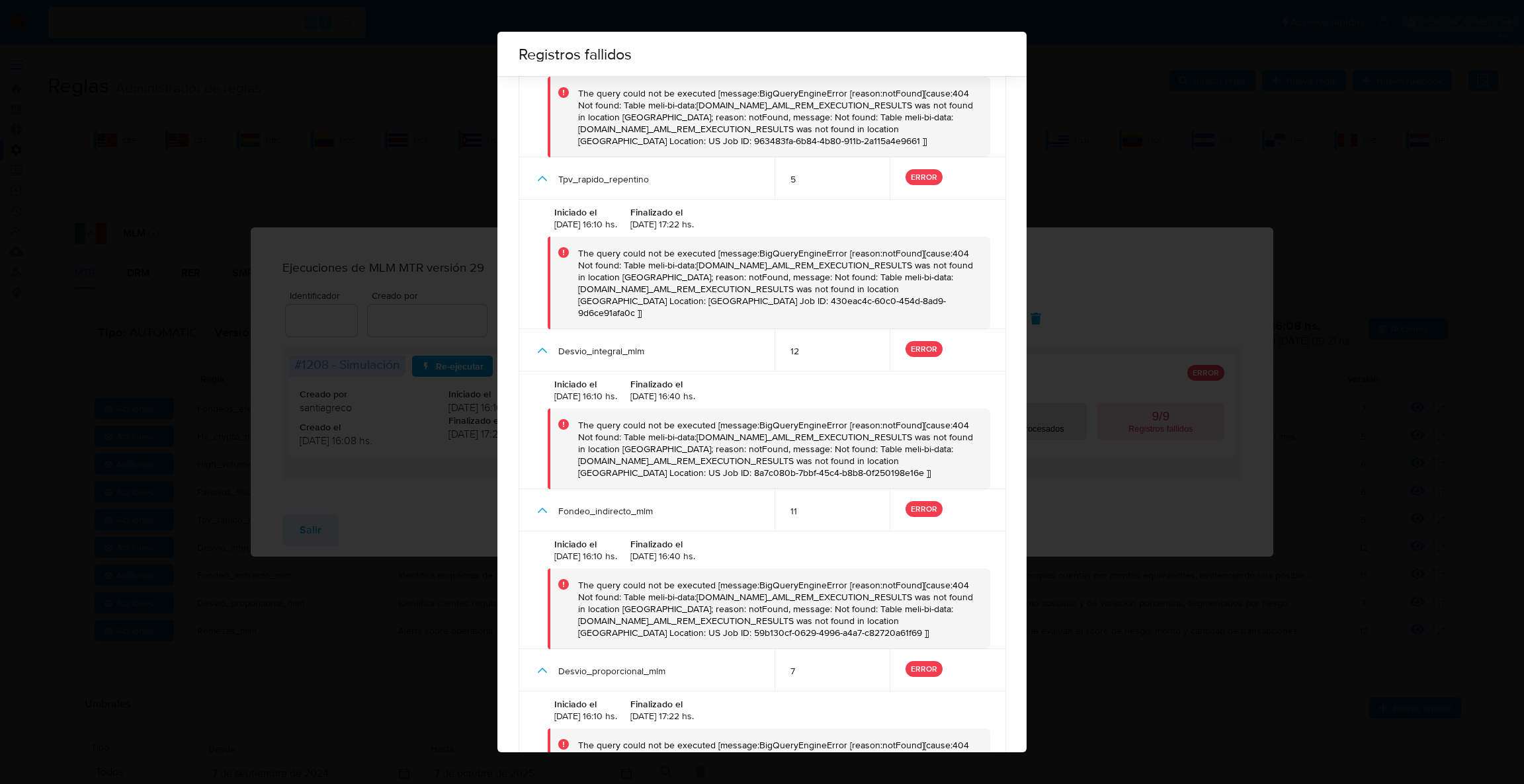
scroll to position [817, 0]
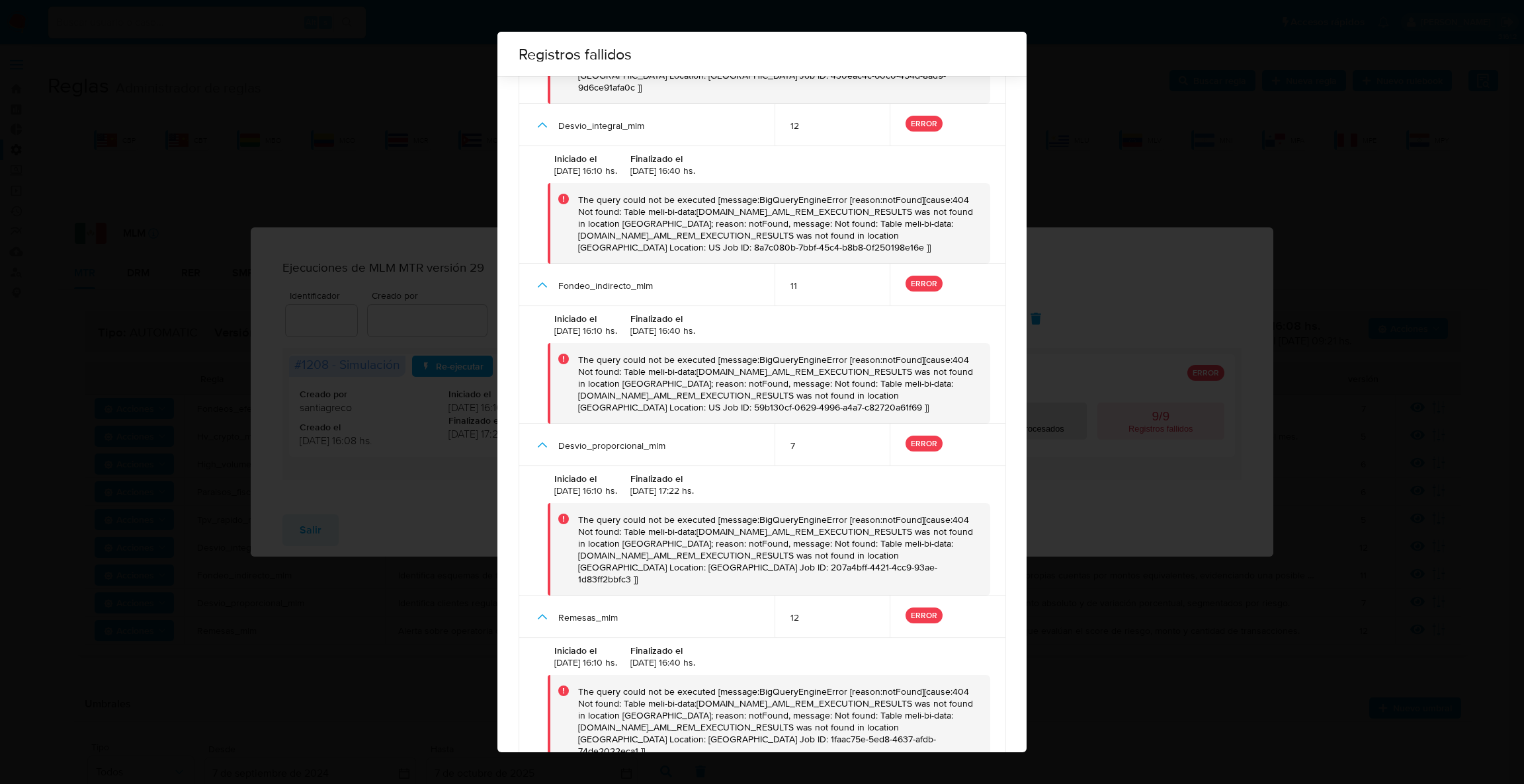
click at [1061, 649] on div "Registros fallidos # 1208 - Simulación [PERSON_NAME] Versión Estado Fondeos_efe…" at bounding box center [762, 392] width 1524 height 784
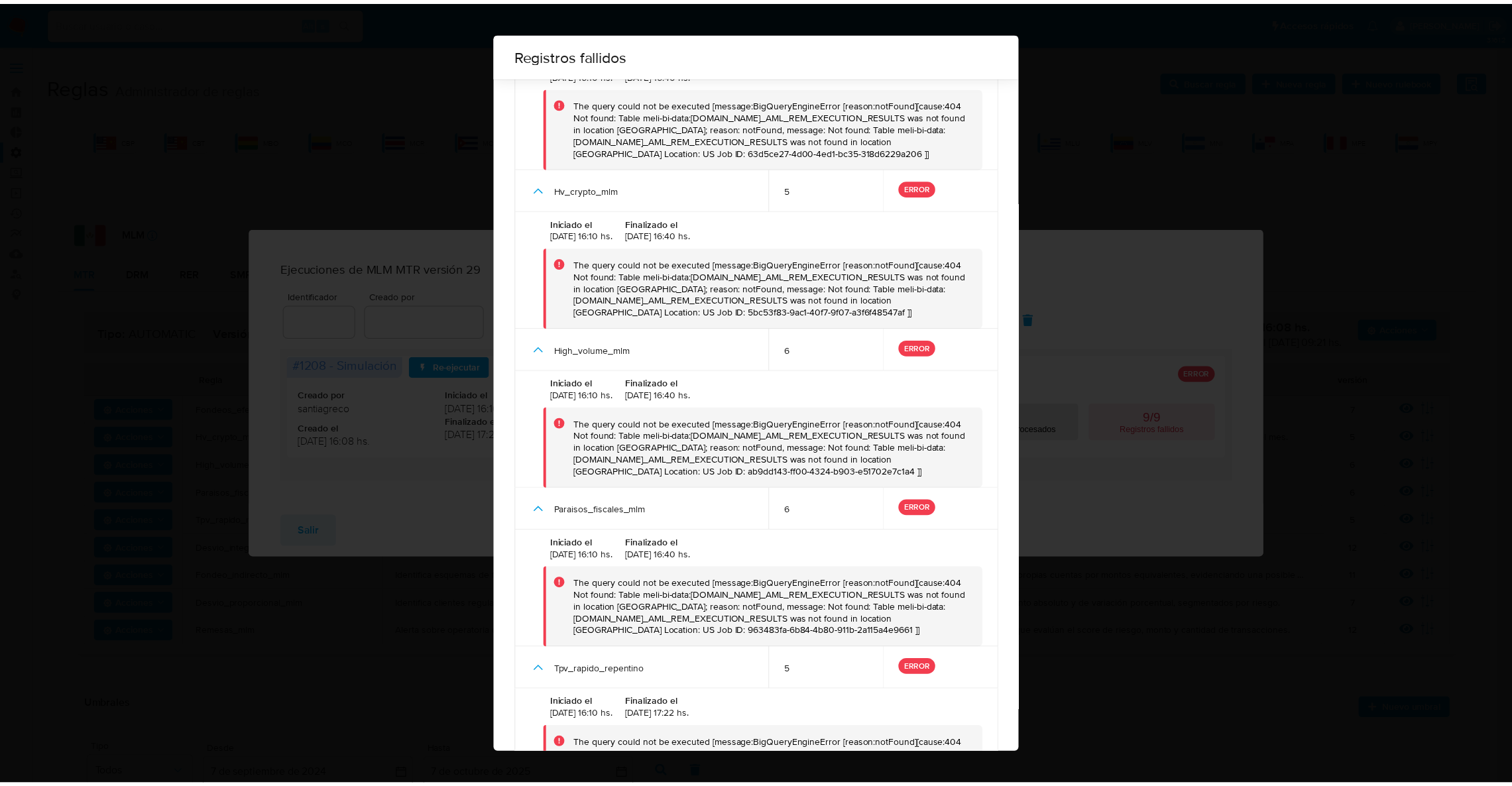
scroll to position [0, 0]
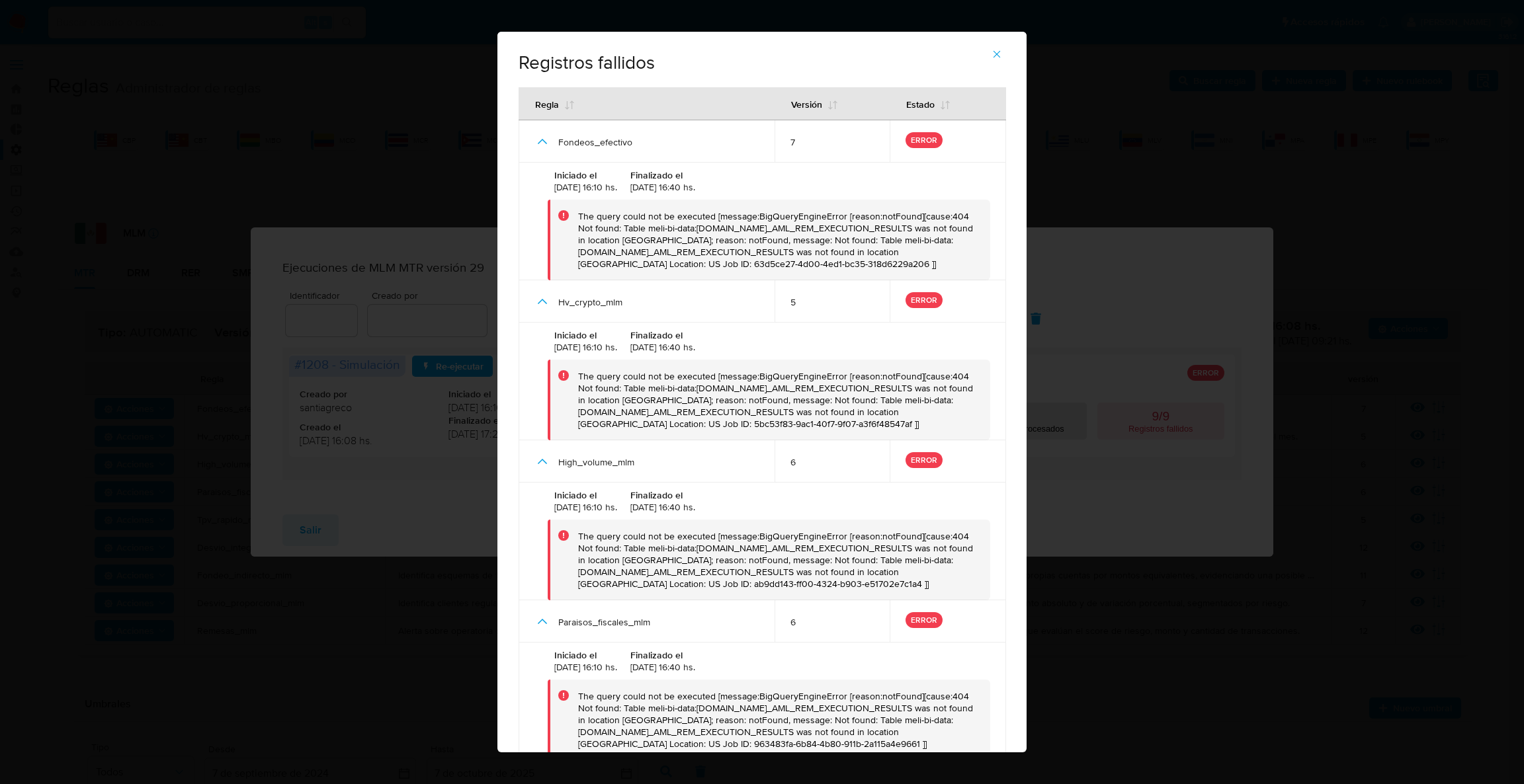
click at [994, 48] on icon "button" at bounding box center [996, 54] width 12 height 12
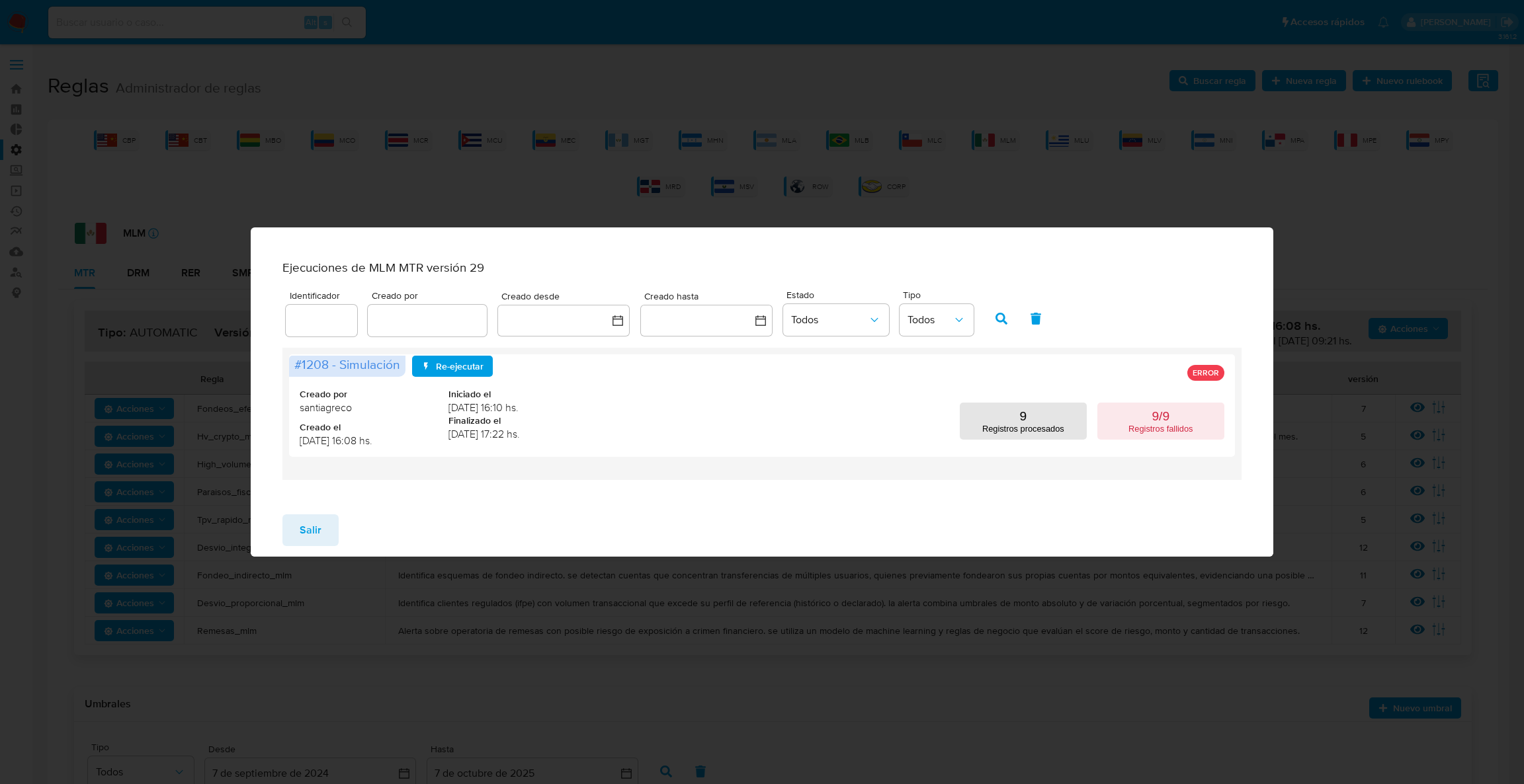
click at [326, 522] on button "Salir" at bounding box center [311, 530] width 56 height 32
